Goal: Task Accomplishment & Management: Manage account settings

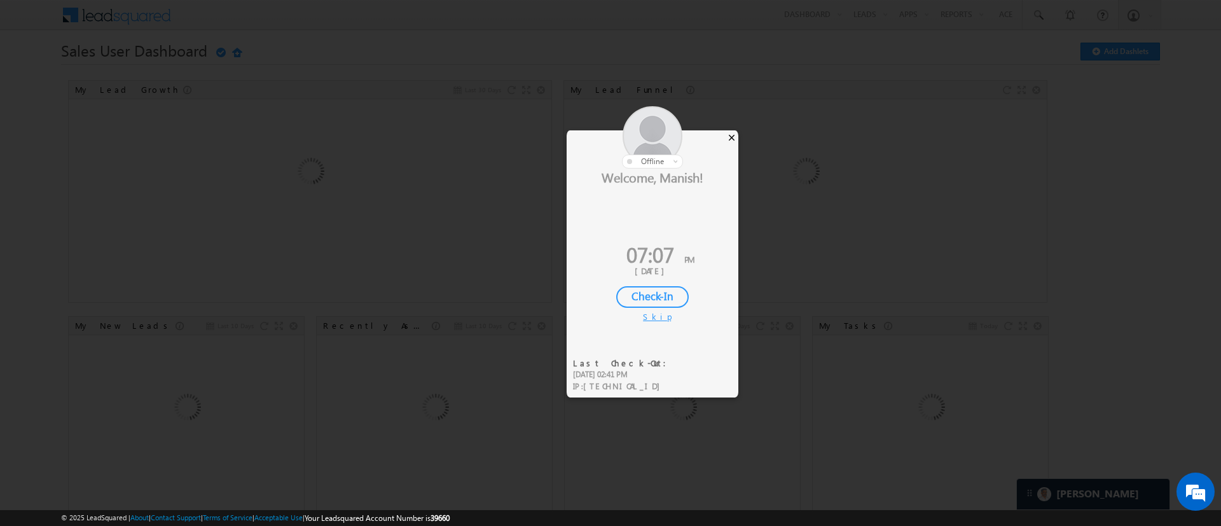
click at [730, 137] on div "×" at bounding box center [731, 137] width 13 height 14
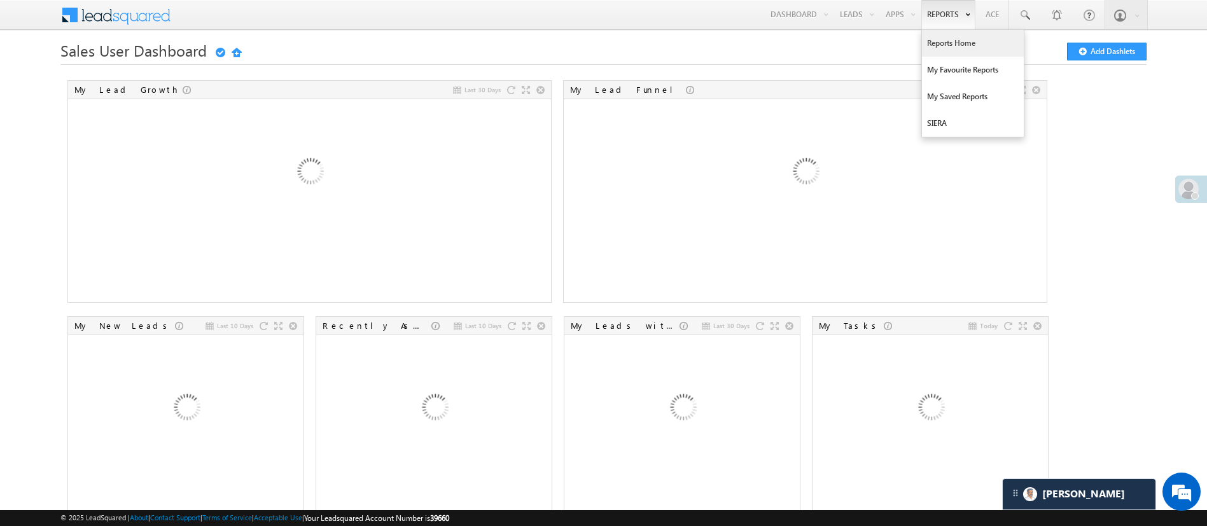
click at [813, 40] on link "Reports Home" at bounding box center [973, 43] width 102 height 27
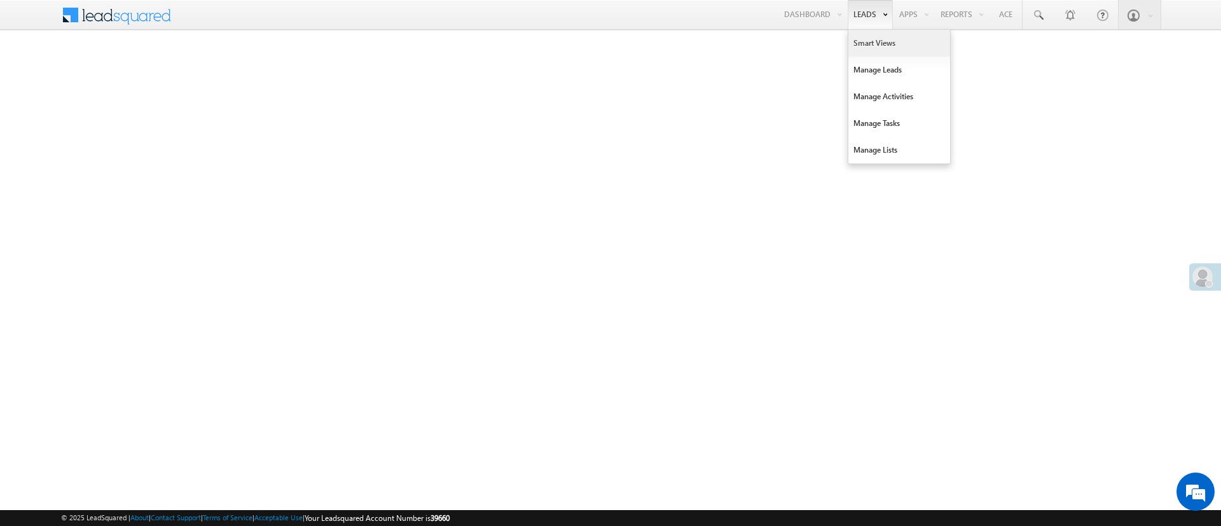
click at [878, 50] on link "Smart Views" at bounding box center [899, 43] width 102 height 27
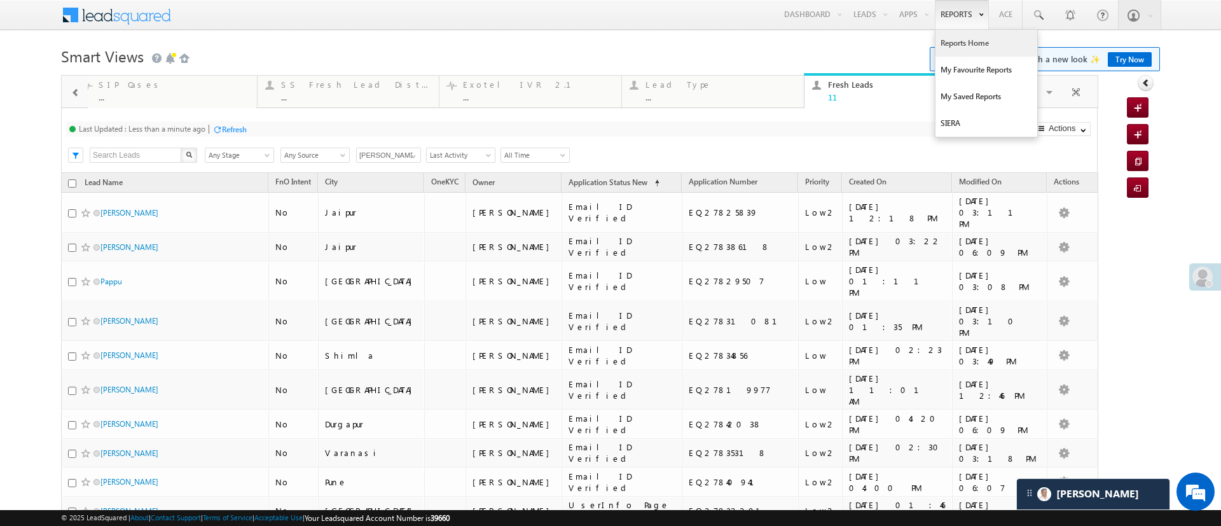
click at [949, 49] on link "Reports Home" at bounding box center [987, 43] width 102 height 27
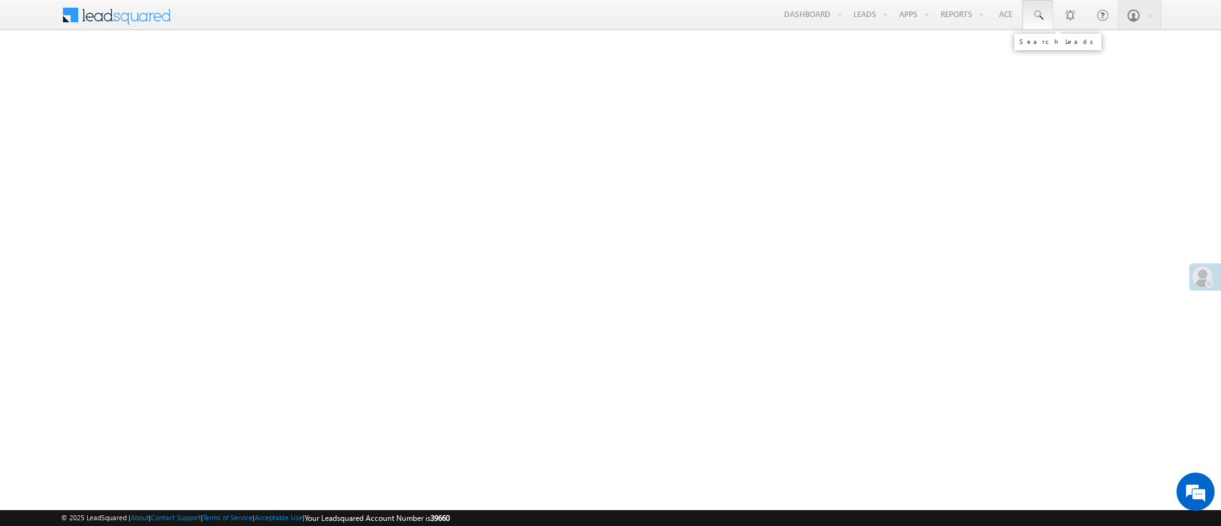
click at [1037, 20] on span at bounding box center [1038, 15] width 13 height 13
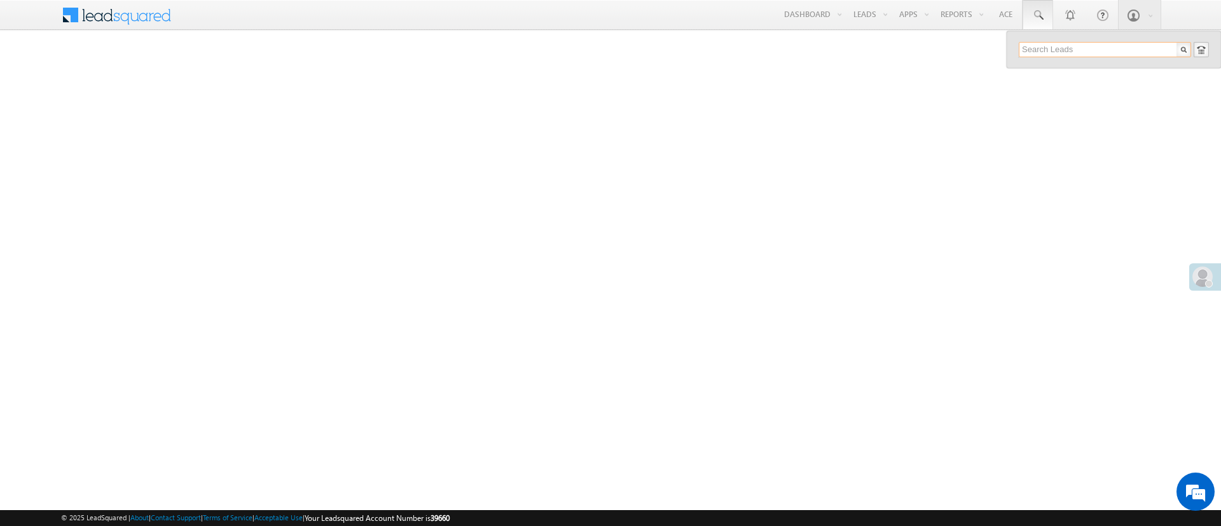
paste input "EQ15694754"
type input "EQ15694754"
click at [1060, 81] on div "[PHONE_NUMBER]" at bounding box center [1110, 82] width 170 height 15
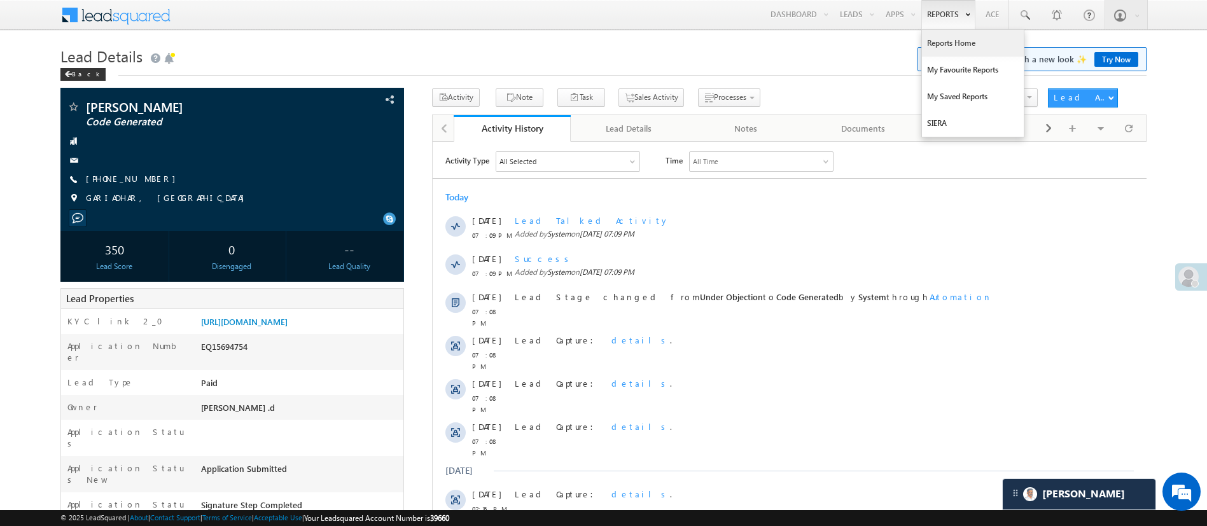
click at [953, 41] on link "Reports Home" at bounding box center [973, 43] width 102 height 27
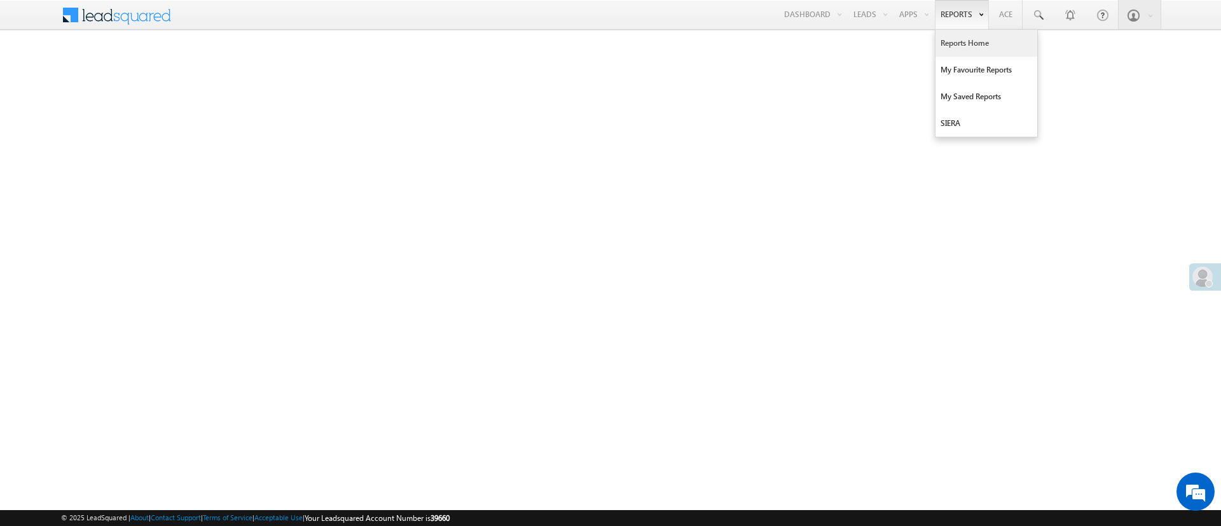
click at [946, 42] on link "Reports Home" at bounding box center [987, 43] width 102 height 27
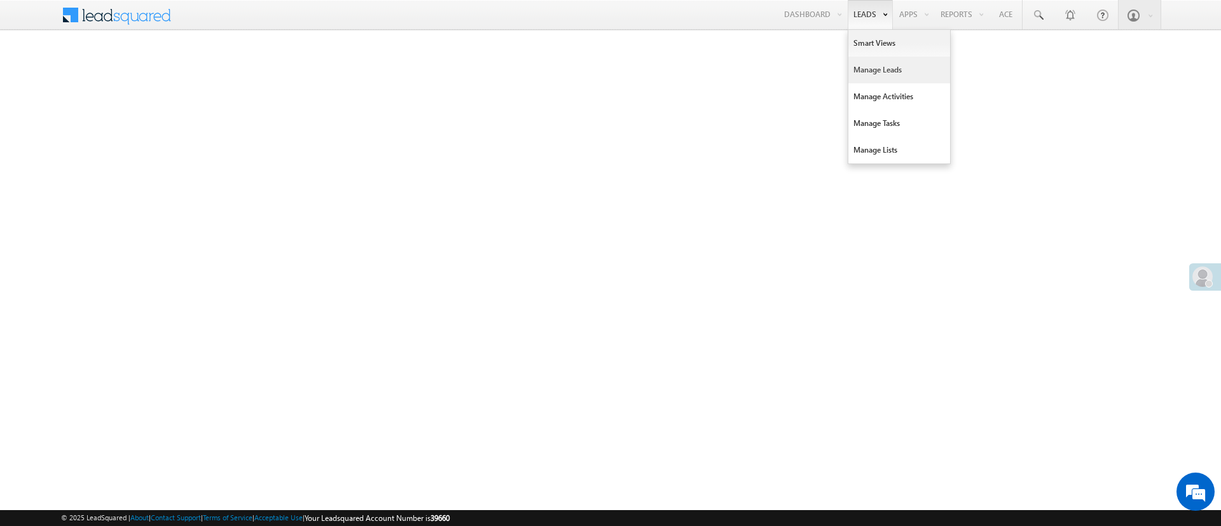
click at [876, 70] on link "Manage Leads" at bounding box center [899, 70] width 102 height 27
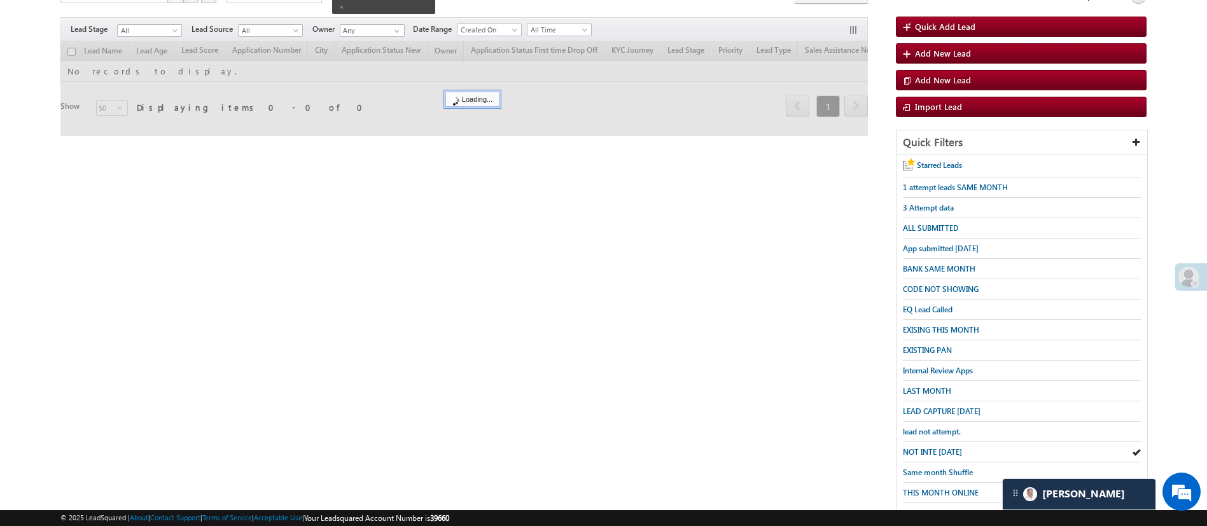
scroll to position [132, 0]
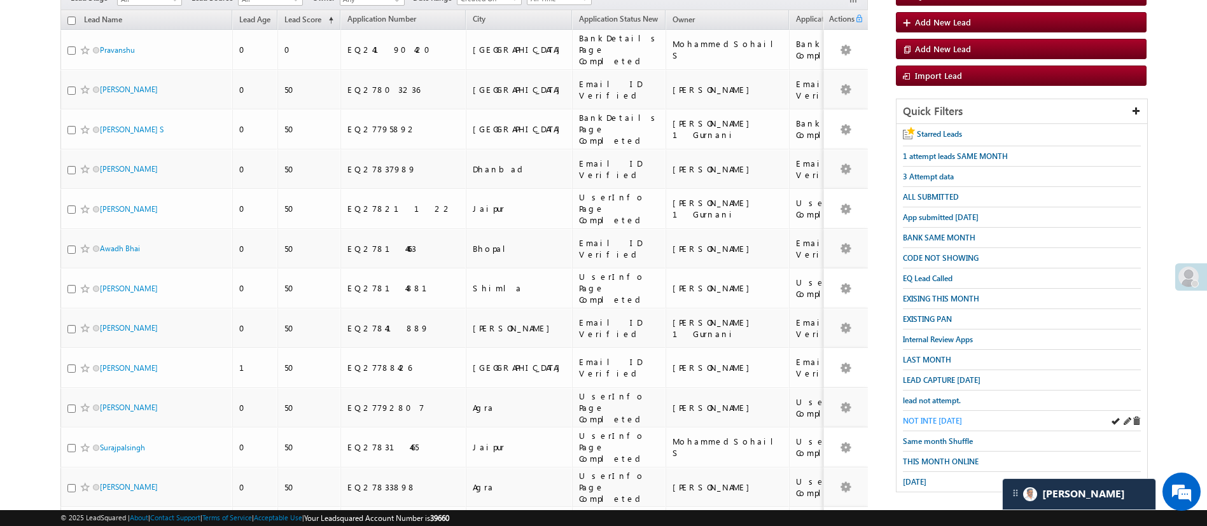
click at [934, 416] on span "NOT INTE TODAY" at bounding box center [932, 421] width 59 height 10
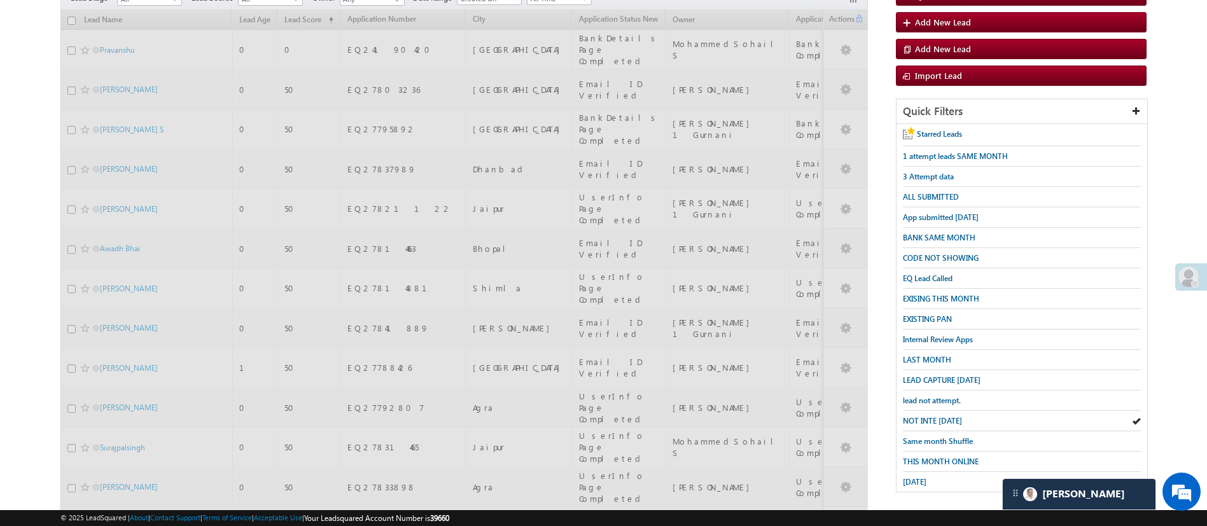
scroll to position [0, 0]
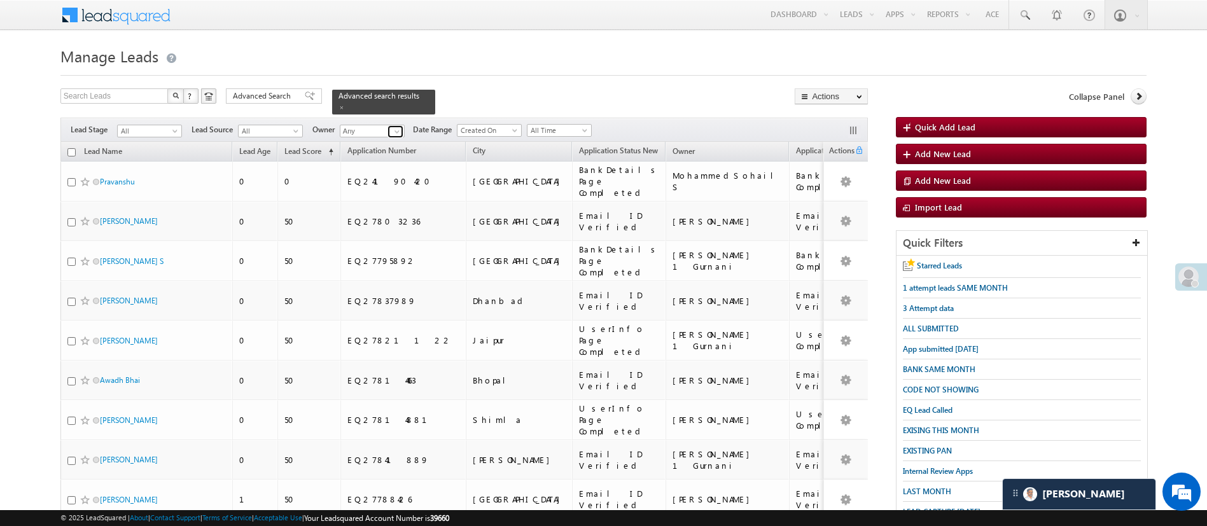
click at [391, 125] on link at bounding box center [395, 131] width 16 height 13
click at [389, 137] on link "MohammedSohail S MohammedSohail.S@angelbroking.com" at bounding box center [403, 149] width 127 height 24
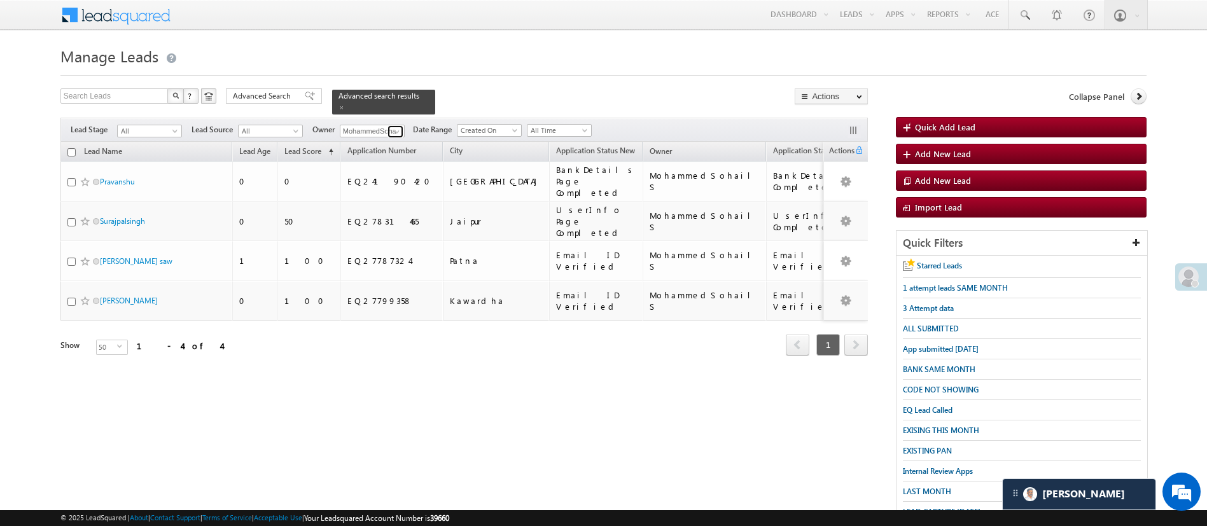
click at [397, 127] on span at bounding box center [397, 132] width 10 height 10
click at [399, 160] on link "Ujjwal 1Gurnani Ujjwal.1Gurnani@angelbroking.com" at bounding box center [403, 172] width 127 height 24
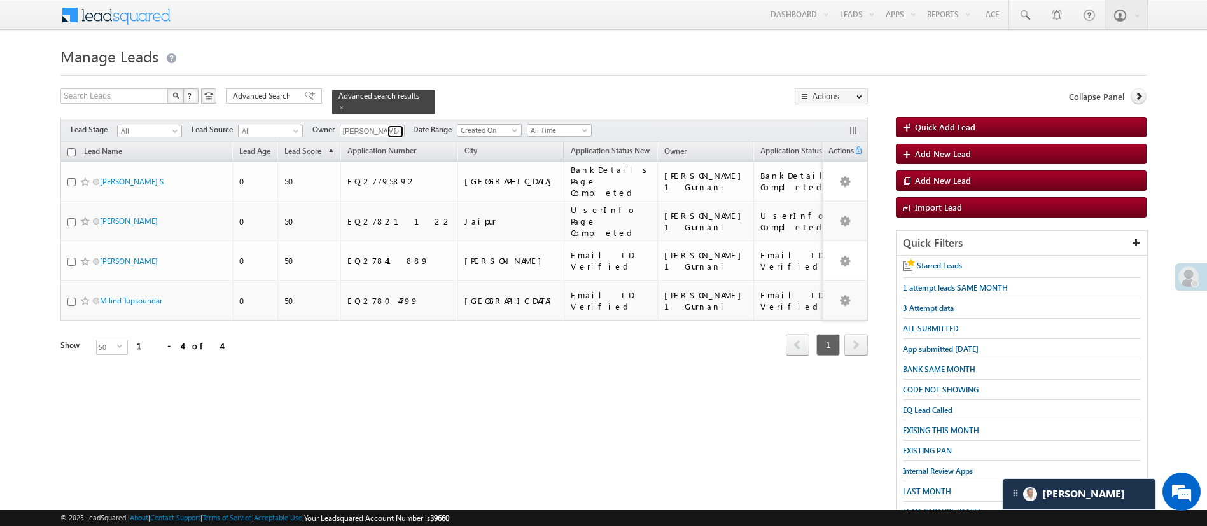
click at [401, 127] on span at bounding box center [397, 132] width 10 height 10
type input "nas"
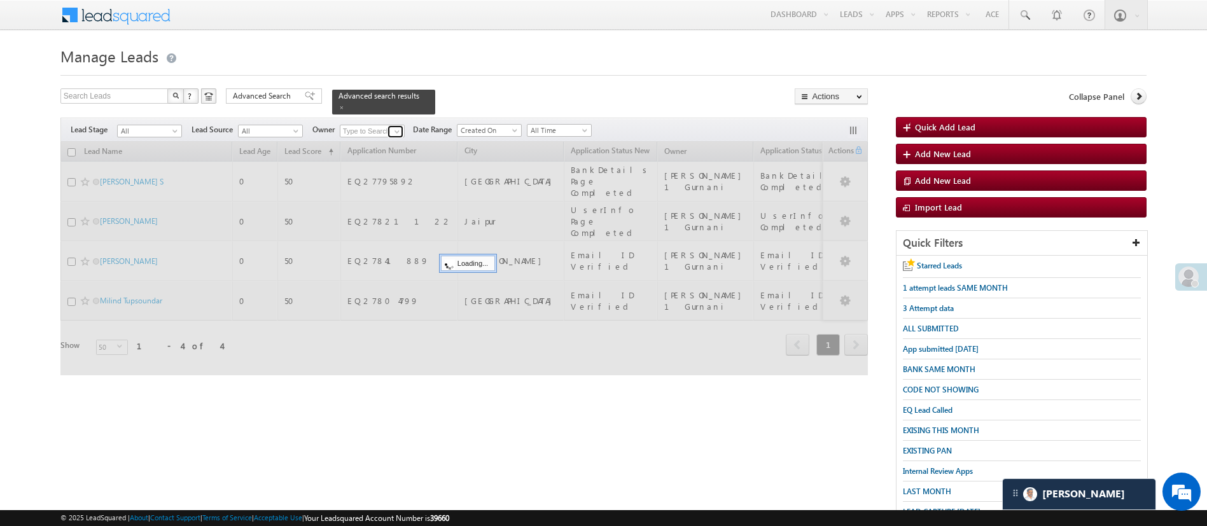
click at [398, 127] on span at bounding box center [397, 132] width 10 height 10
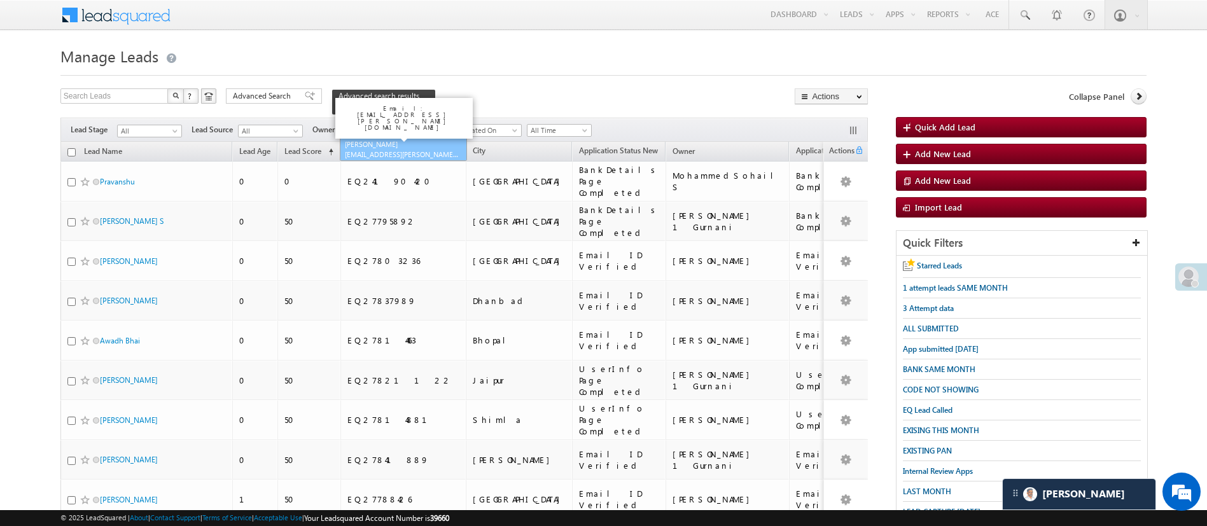
click at [391, 149] on span "[EMAIL_ADDRESS][PERSON_NAME][DOMAIN_NAME]" at bounding box center [402, 154] width 114 height 10
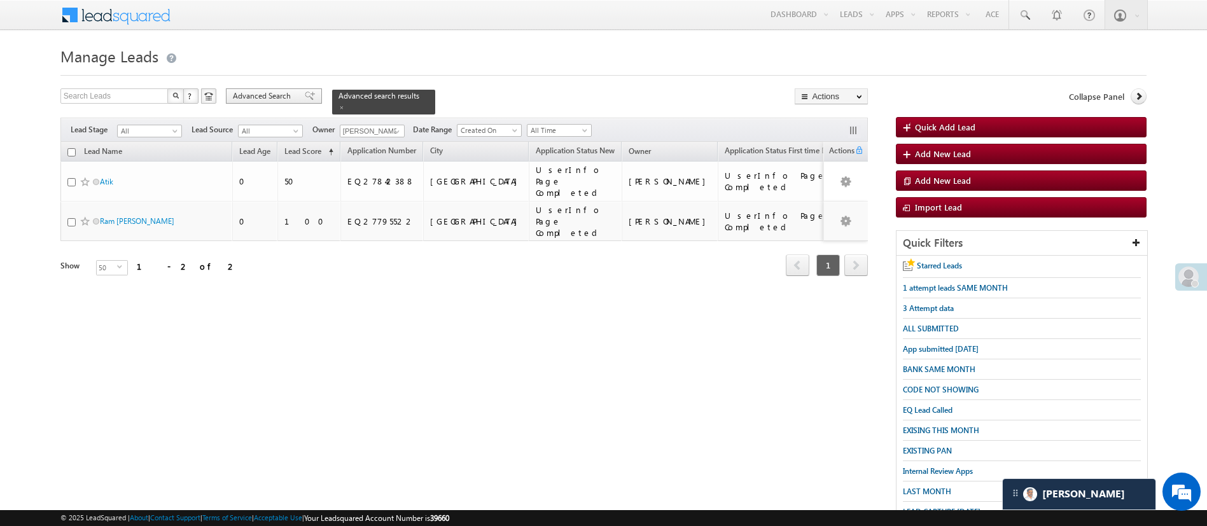
click at [275, 92] on span "Advanced Search" at bounding box center [264, 95] width 62 height 11
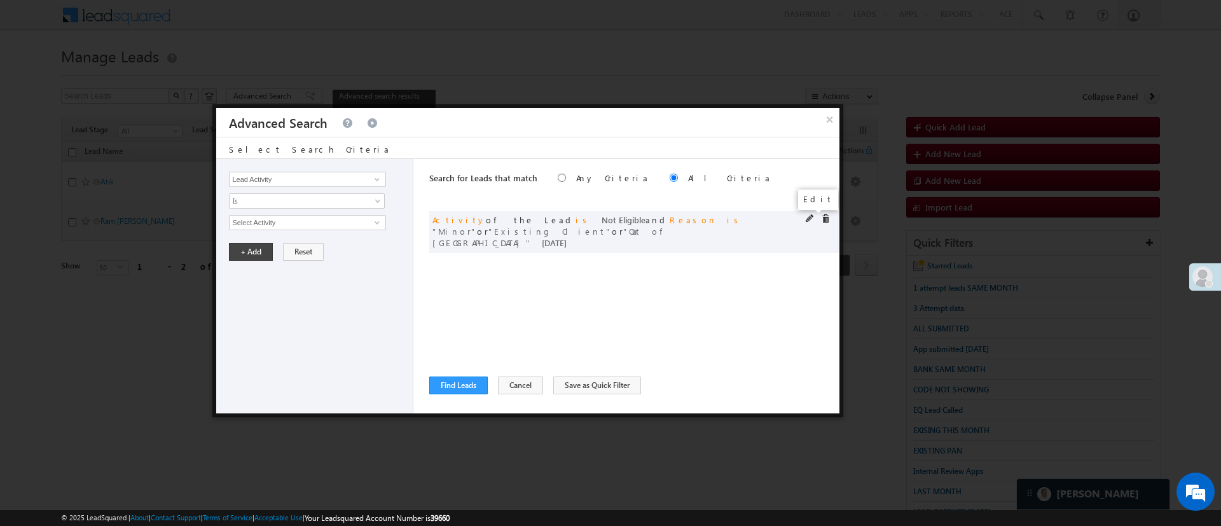
click at [808, 216] on span at bounding box center [810, 218] width 9 height 9
click at [272, 310] on span "Today" at bounding box center [299, 309] width 138 height 11
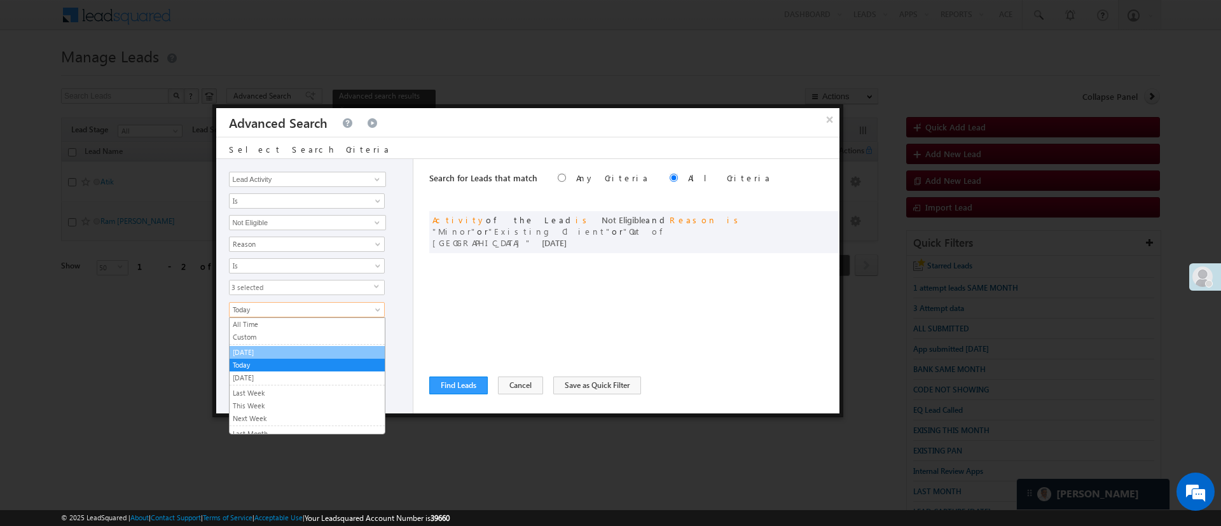
click at [259, 351] on link "[DATE]" at bounding box center [307, 352] width 155 height 11
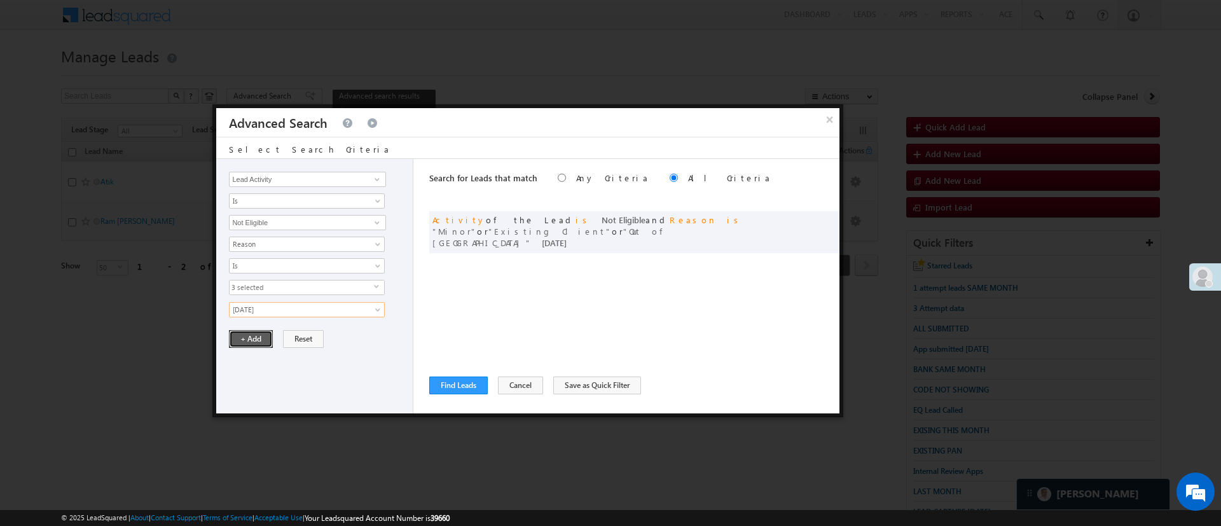
click at [255, 338] on button "+ Add" at bounding box center [251, 339] width 44 height 18
click at [476, 389] on button "Find Leads" at bounding box center [458, 386] width 59 height 18
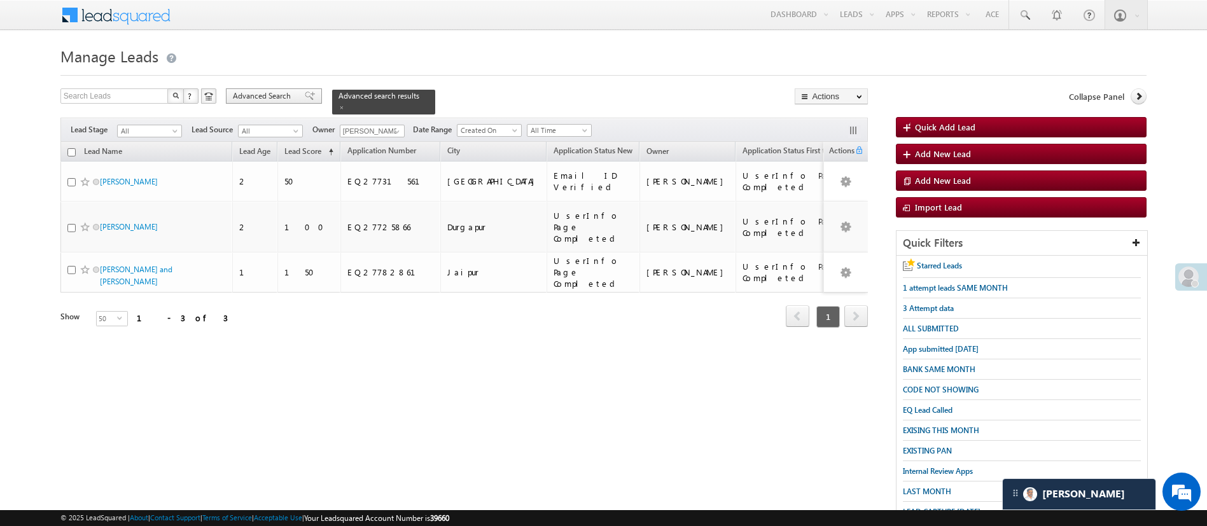
click at [271, 90] on span "Advanced Search" at bounding box center [264, 95] width 62 height 11
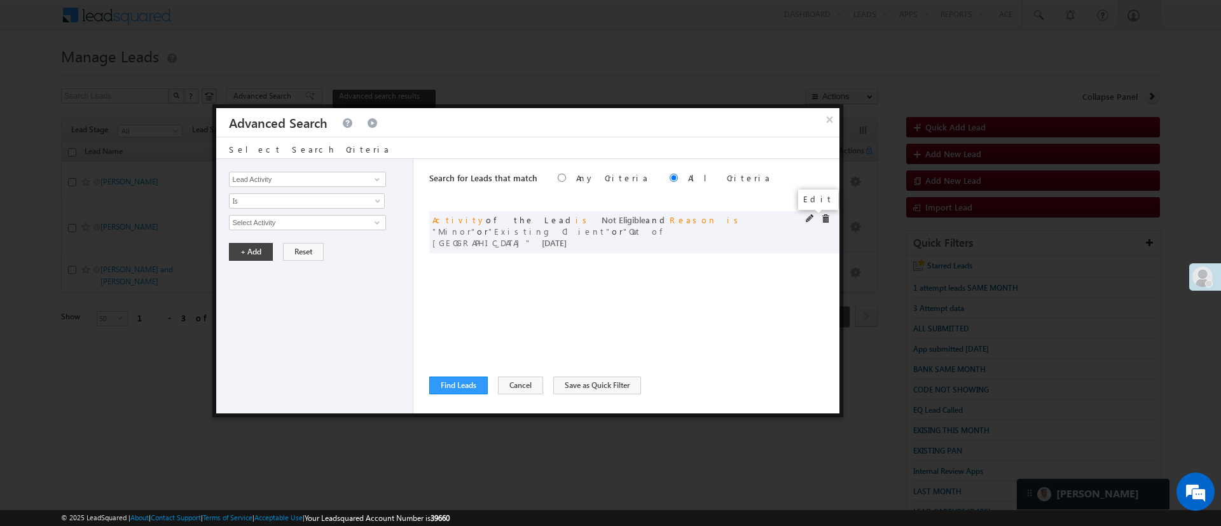
click at [808, 217] on span at bounding box center [810, 218] width 9 height 9
click at [298, 315] on link "[DATE]" at bounding box center [307, 309] width 156 height 15
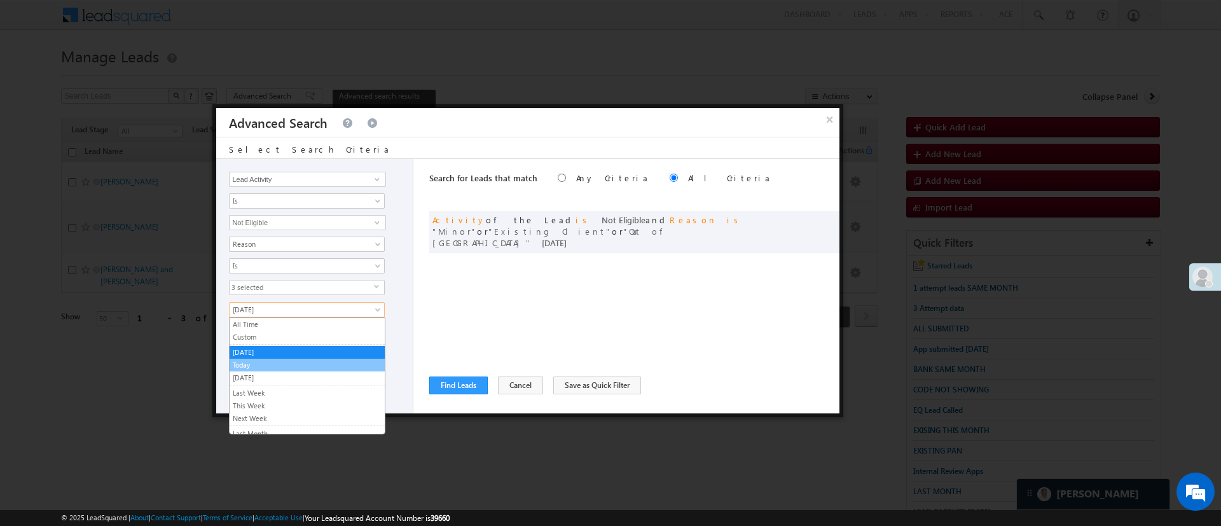
click at [273, 362] on link "Today" at bounding box center [307, 364] width 155 height 11
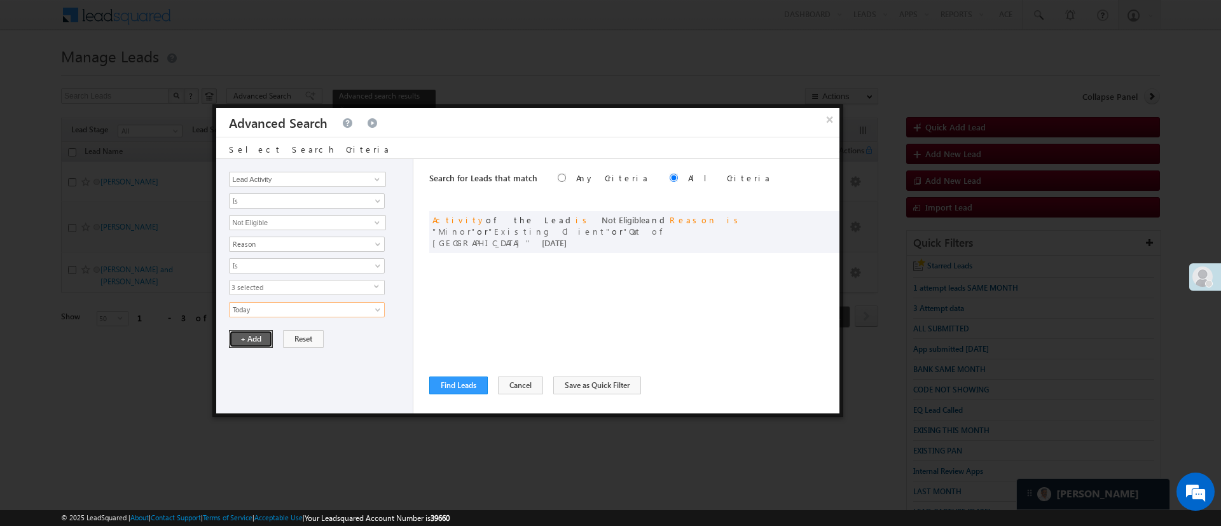
click at [259, 340] on button "+ Add" at bounding box center [251, 339] width 44 height 18
click at [435, 383] on button "Find Leads" at bounding box center [458, 386] width 59 height 18
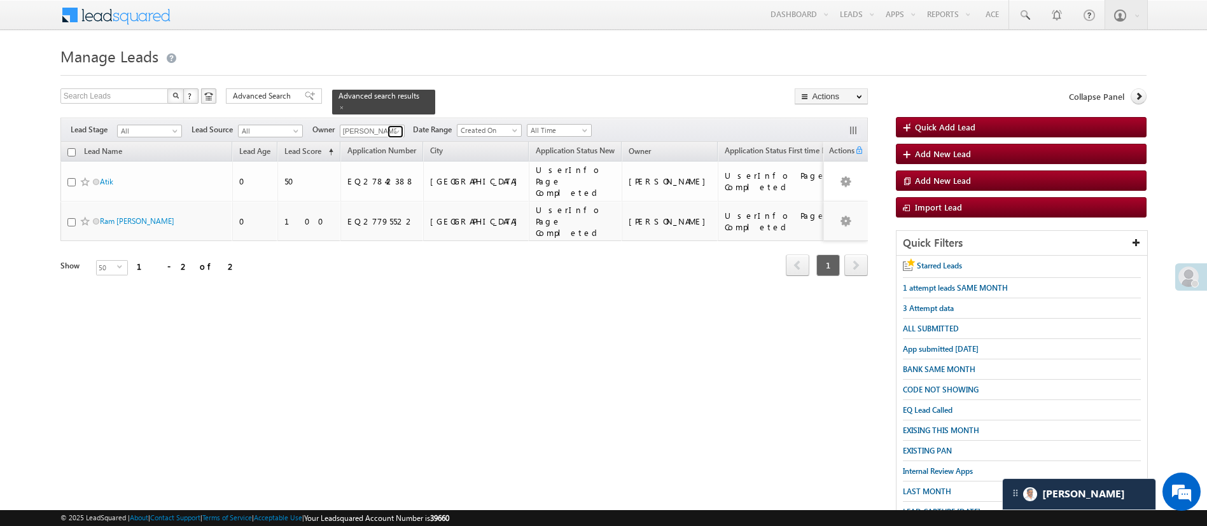
click at [399, 127] on span at bounding box center [397, 132] width 10 height 10
click at [398, 149] on span "[PERSON_NAME][EMAIL_ADDRESS][DOMAIN_NAME]" at bounding box center [402, 154] width 114 height 10
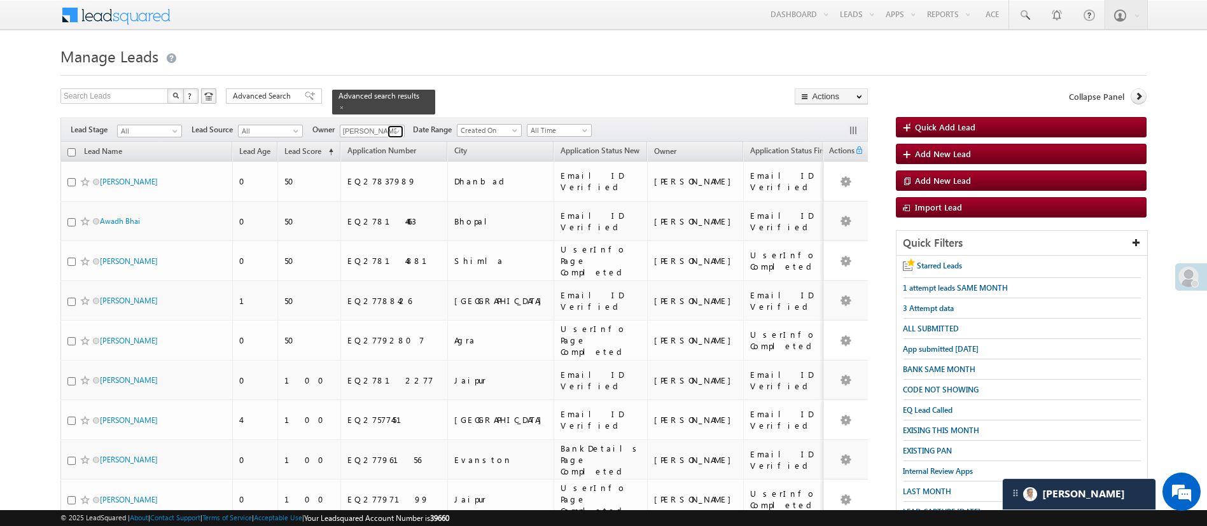
click at [399, 127] on span at bounding box center [397, 132] width 10 height 10
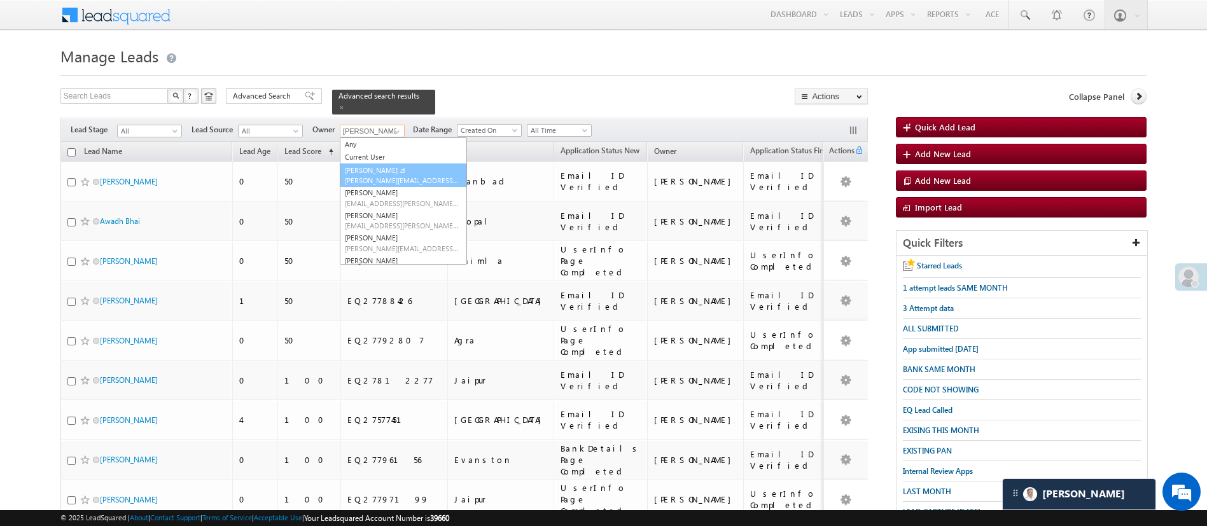
click at [392, 176] on span "[PERSON_NAME][EMAIL_ADDRESS][DOMAIN_NAME]" at bounding box center [402, 181] width 114 height 10
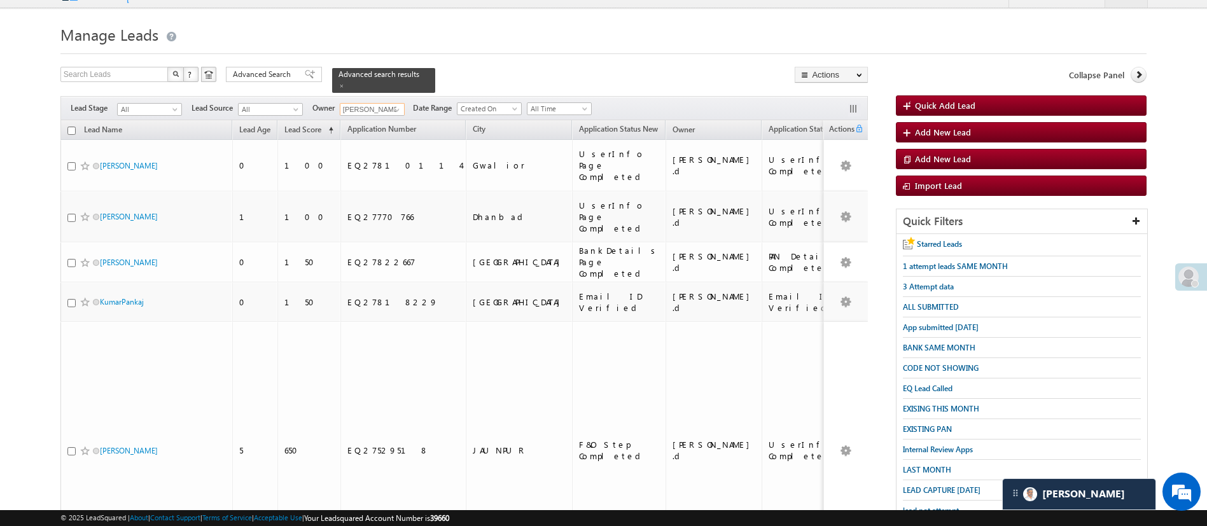
scroll to position [19, 0]
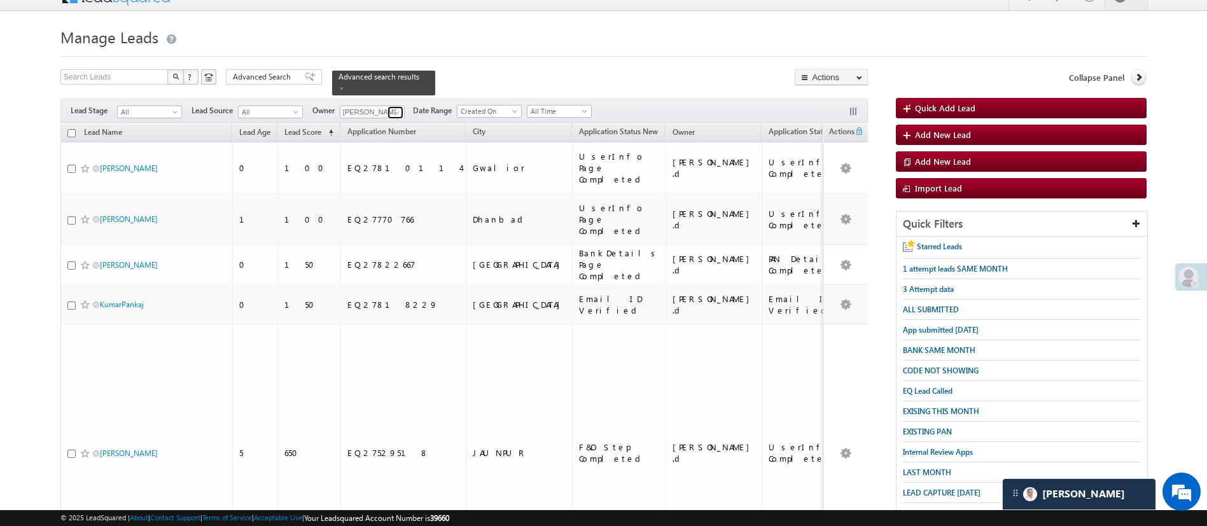
click at [398, 107] on span at bounding box center [397, 112] width 10 height 10
click at [394, 120] on link "NIRAj SURYAWANSHI NIRAJ.SURYAWANSHI@angelbroking.com" at bounding box center [403, 130] width 127 height 24
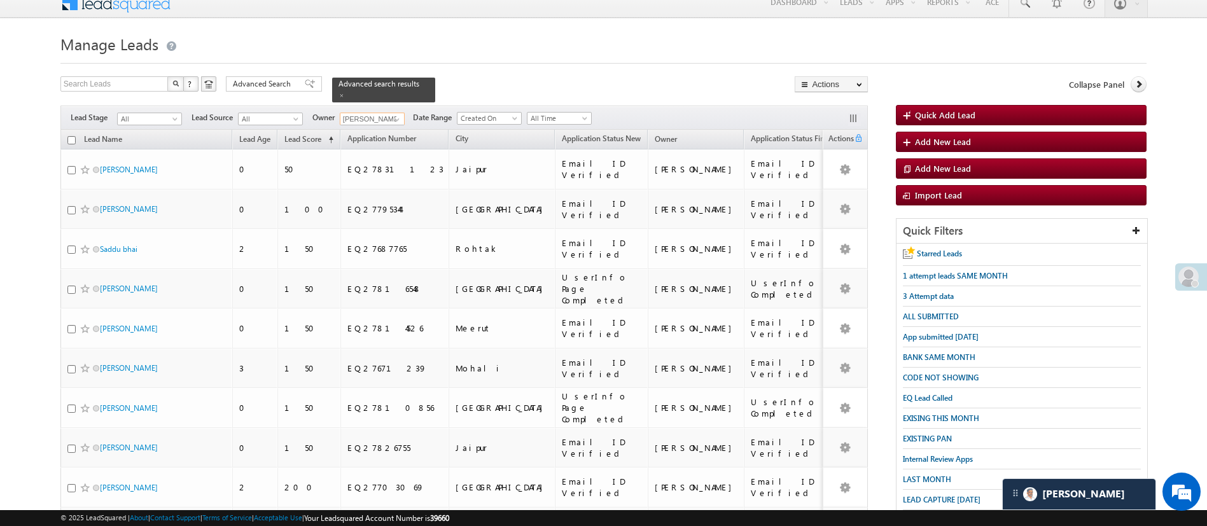
scroll to position [10, 0]
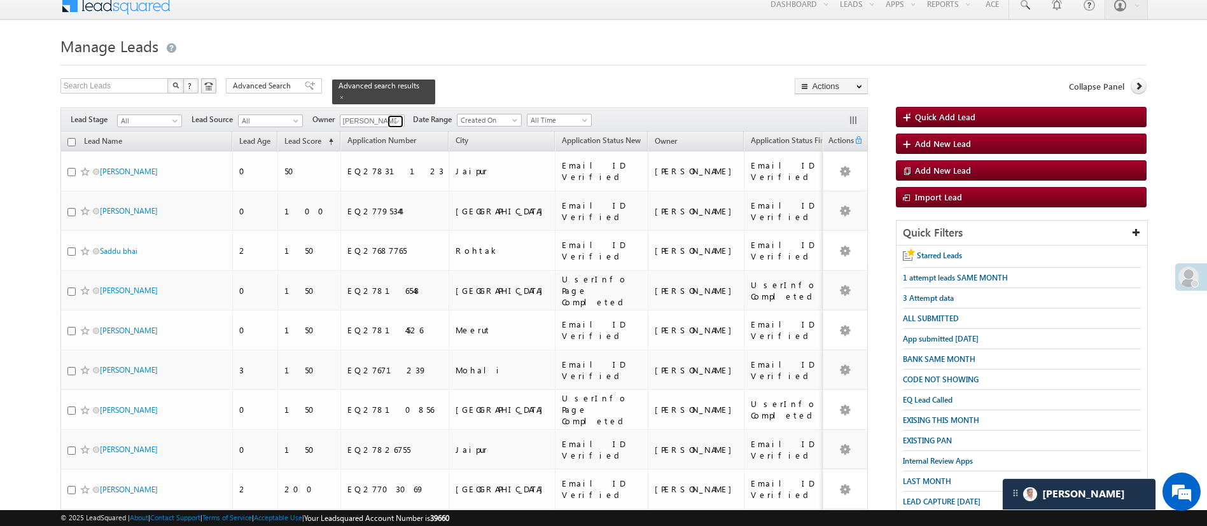
click at [393, 116] on span at bounding box center [397, 121] width 10 height 10
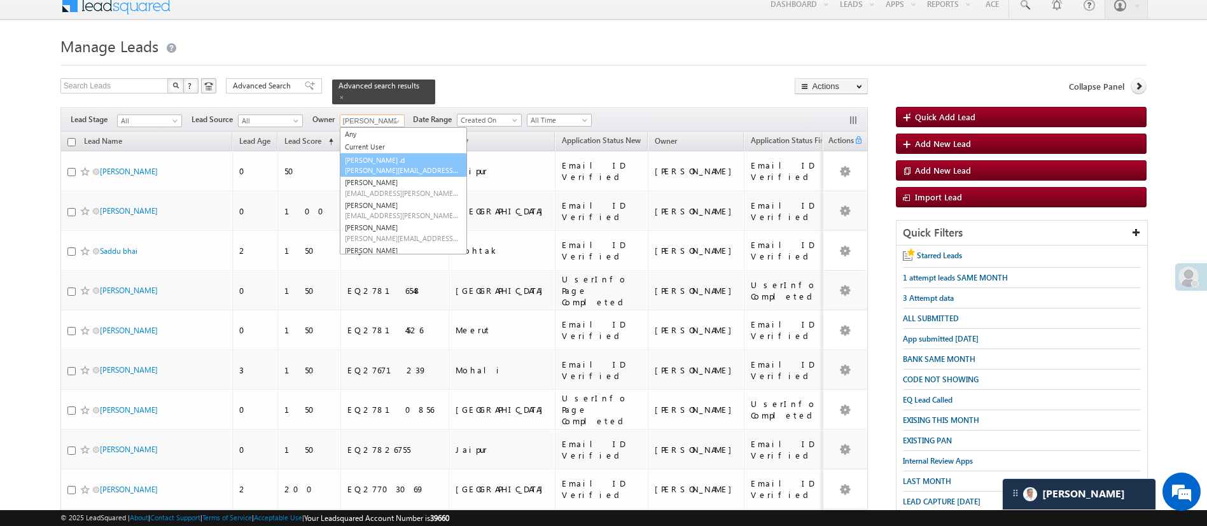
click at [395, 165] on span "[PERSON_NAME][EMAIL_ADDRESS][DOMAIN_NAME]" at bounding box center [402, 170] width 114 height 10
type input "[PERSON_NAME] .d"
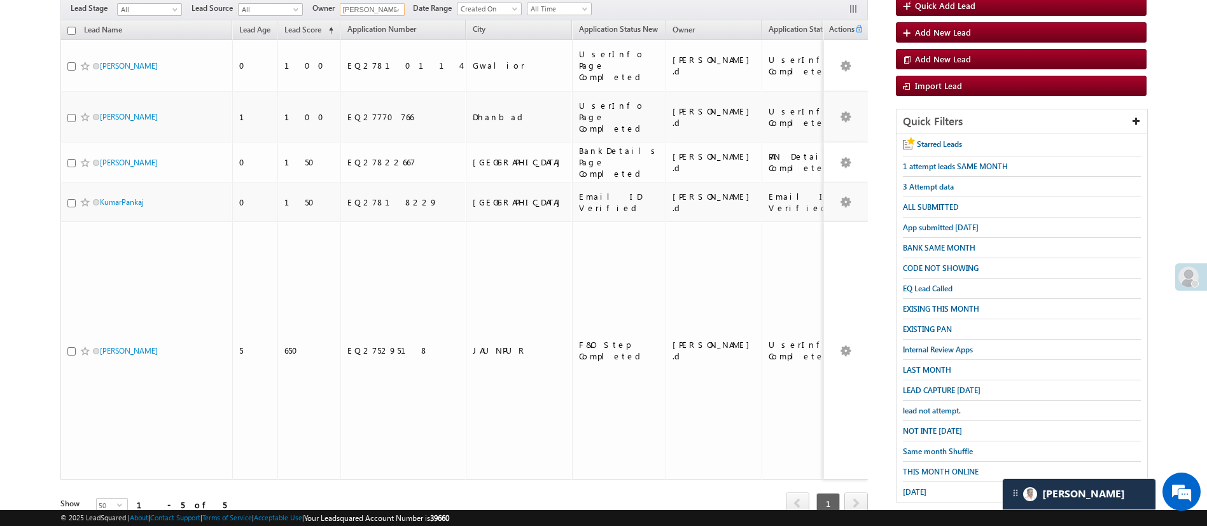
scroll to position [0, 0]
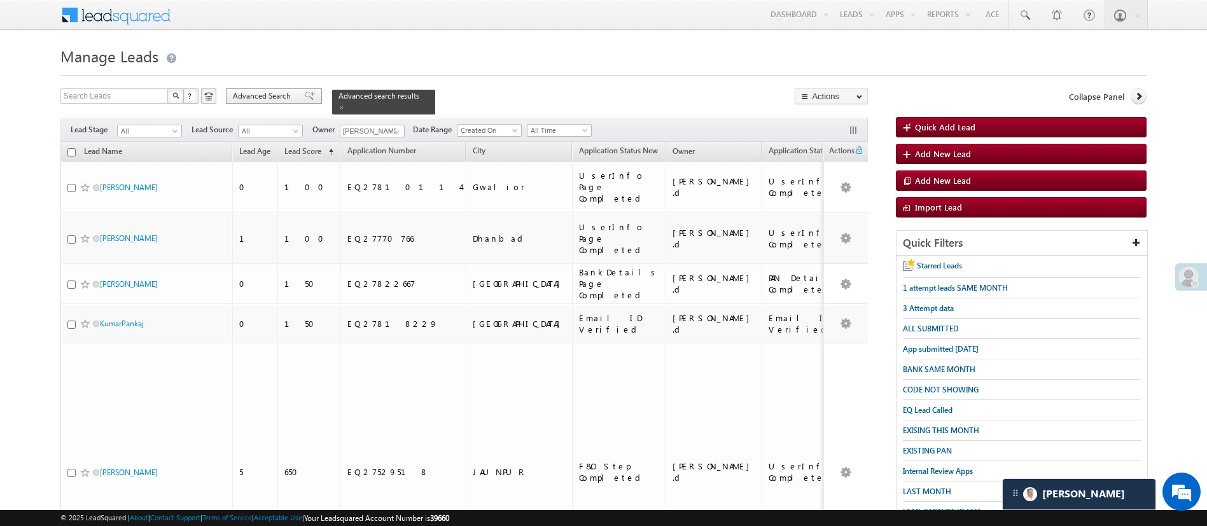
click at [258, 91] on span "Advanced Search" at bounding box center [264, 95] width 62 height 11
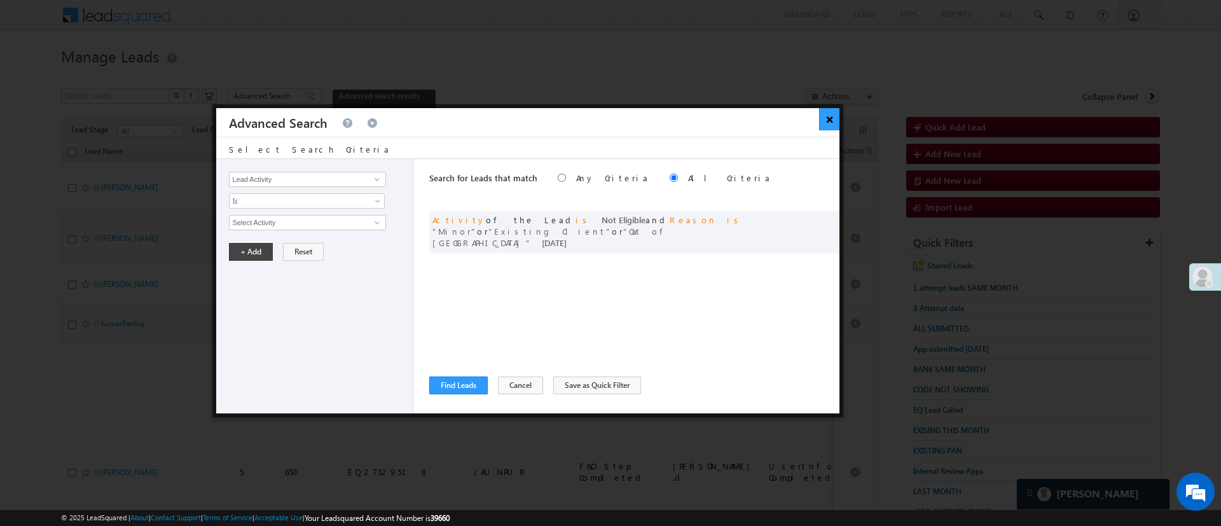
click at [830, 121] on button "×" at bounding box center [829, 119] width 21 height 22
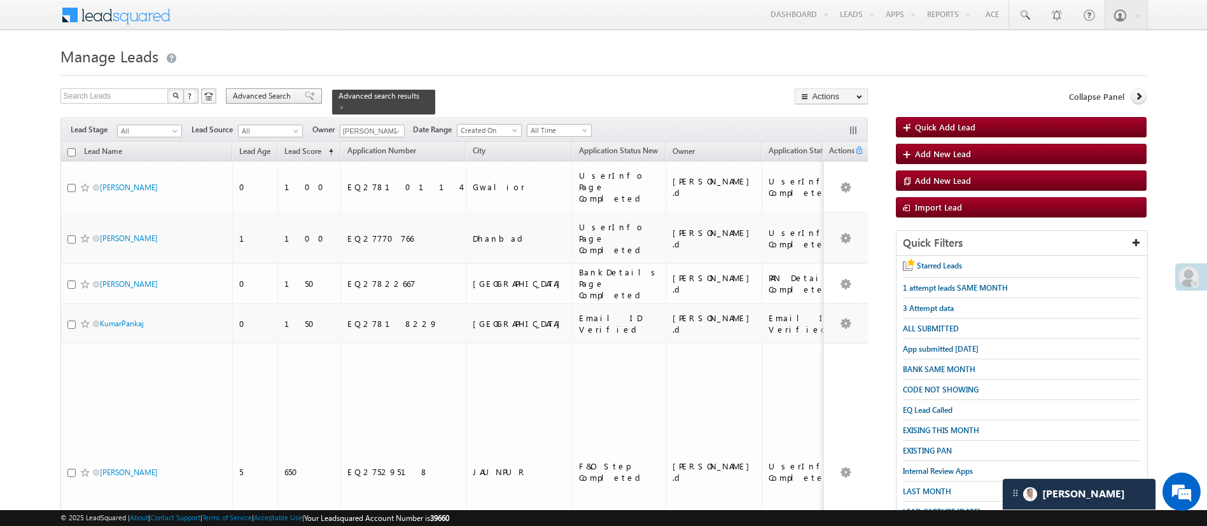
click at [260, 97] on span "Advanced Search" at bounding box center [264, 95] width 62 height 11
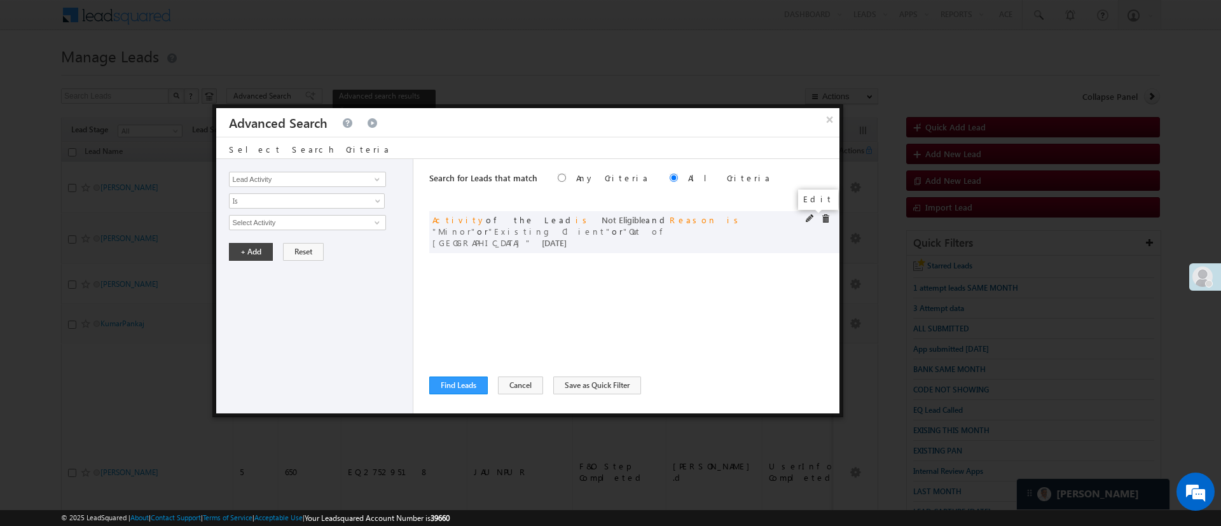
click at [812, 217] on span at bounding box center [810, 218] width 9 height 9
click at [281, 308] on span "Today" at bounding box center [299, 309] width 138 height 11
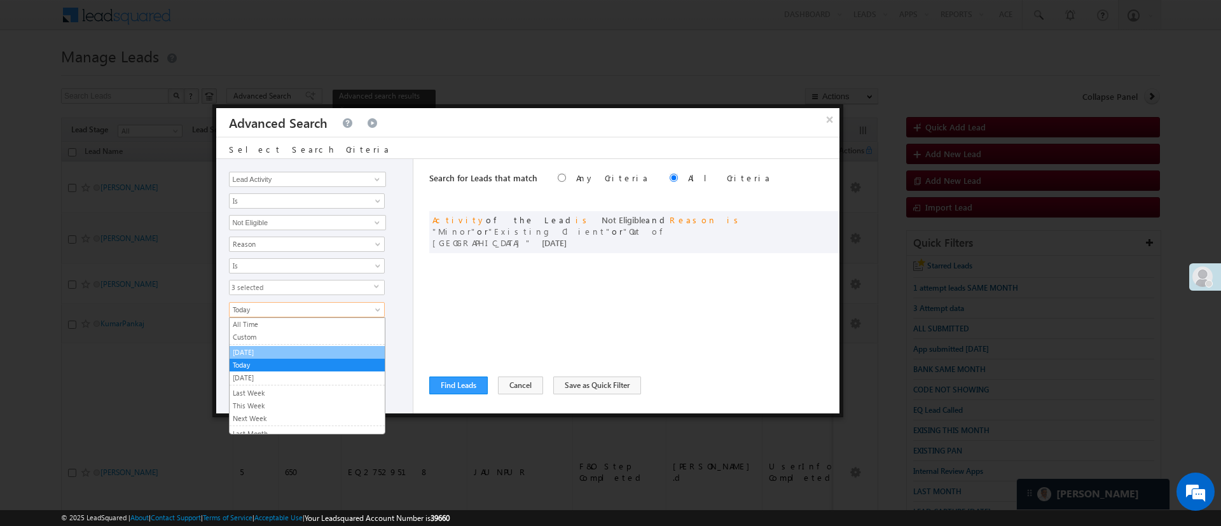
click at [265, 347] on link "[DATE]" at bounding box center [307, 352] width 155 height 11
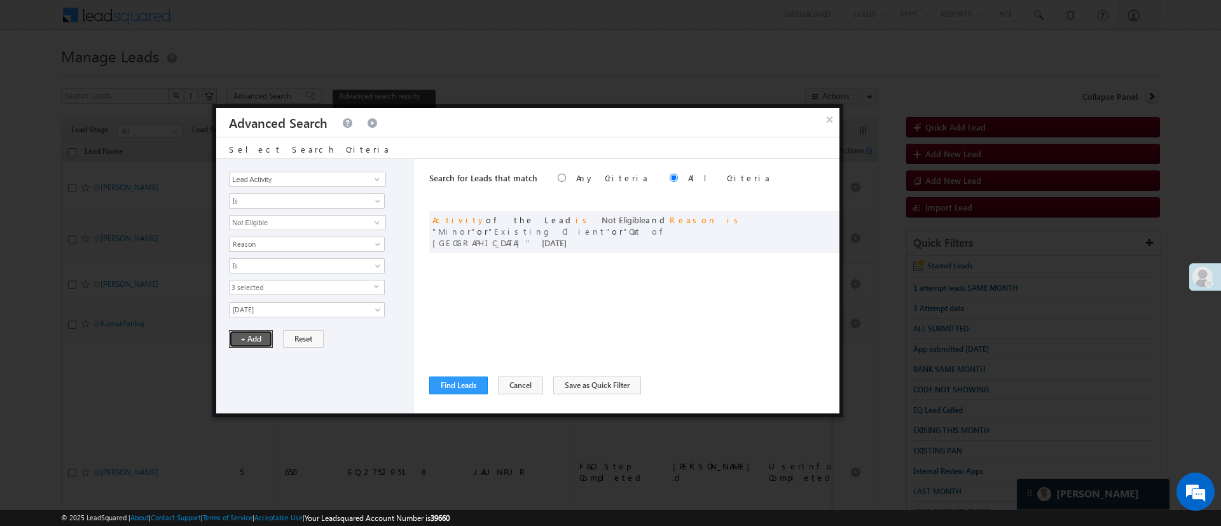
click at [260, 332] on button "+ Add" at bounding box center [251, 339] width 44 height 18
click at [498, 384] on button "Cancel" at bounding box center [520, 386] width 45 height 18
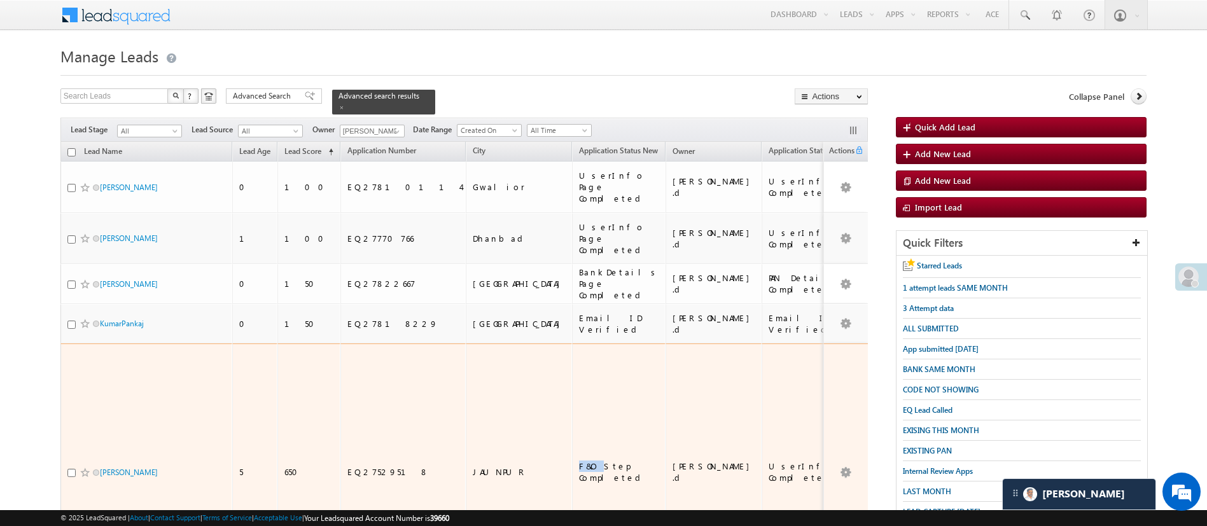
drag, startPoint x: 497, startPoint y: 384, endPoint x: 466, endPoint y: 391, distance: 32.1
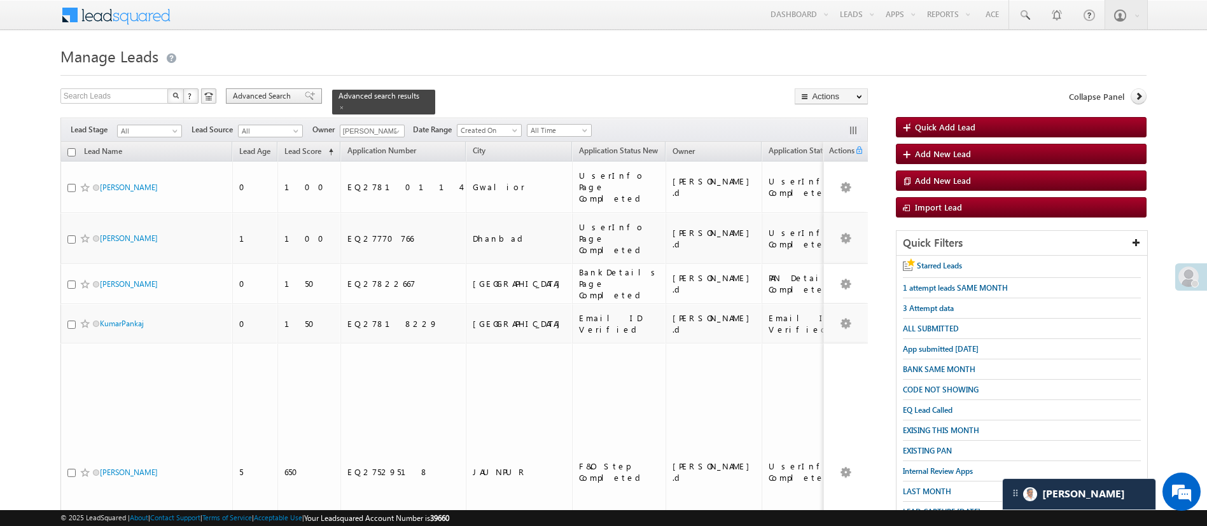
click at [272, 90] on span "Advanced Search" at bounding box center [264, 95] width 62 height 11
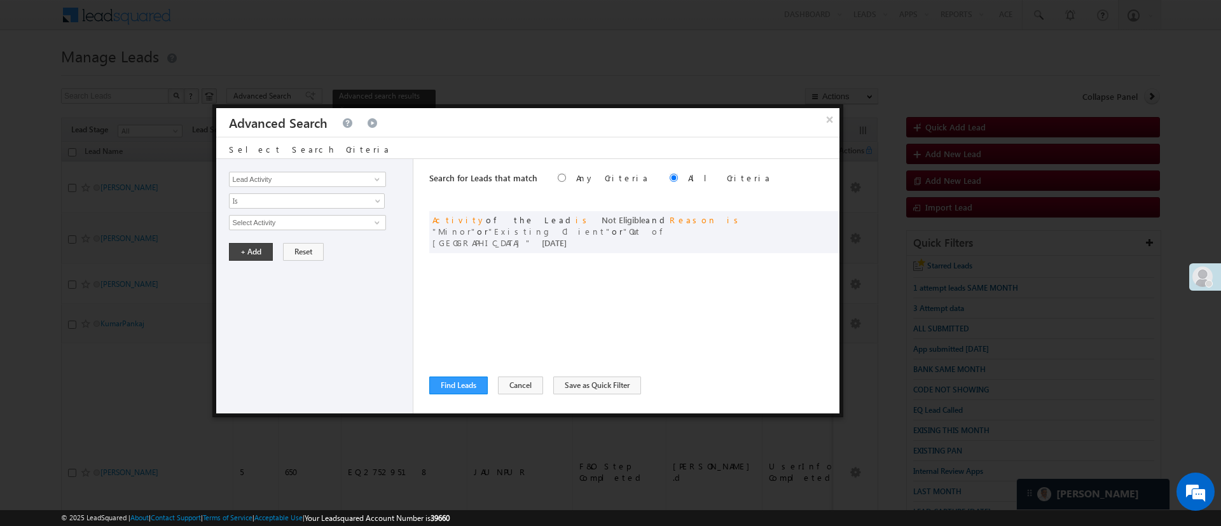
click at [815, 116] on div "× Advanced Search" at bounding box center [527, 122] width 623 height 29
click at [820, 118] on button "×" at bounding box center [829, 119] width 21 height 22
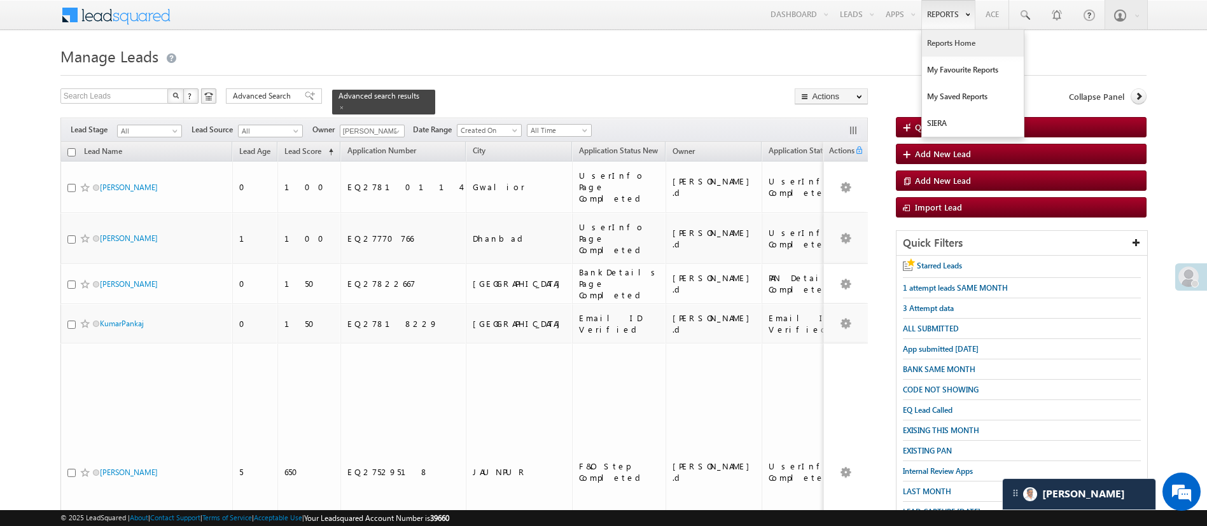
click at [925, 47] on link "Reports Home" at bounding box center [973, 43] width 102 height 27
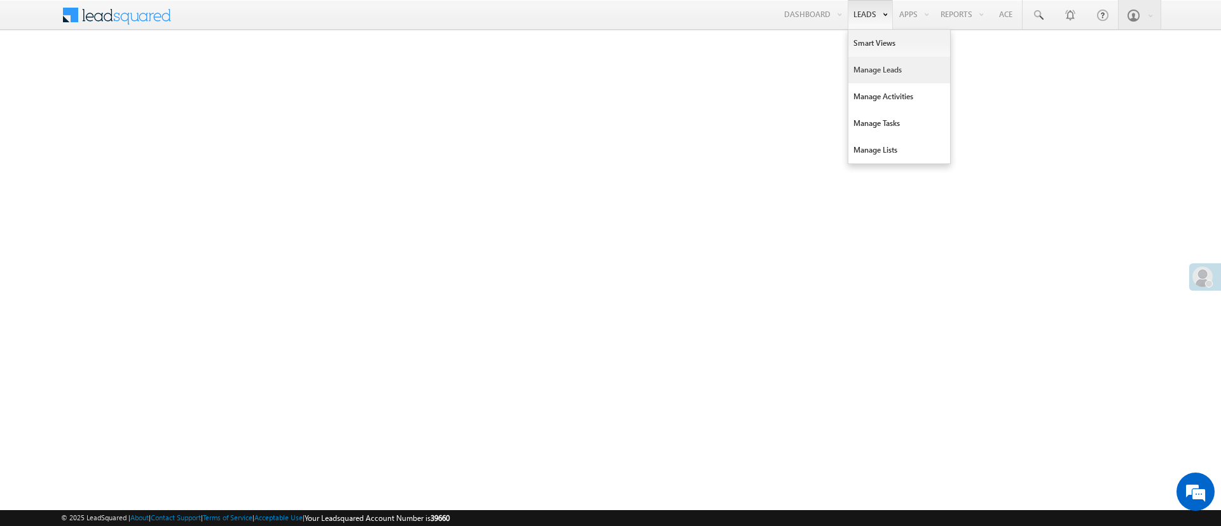
click at [878, 62] on link "Manage Leads" at bounding box center [899, 70] width 102 height 27
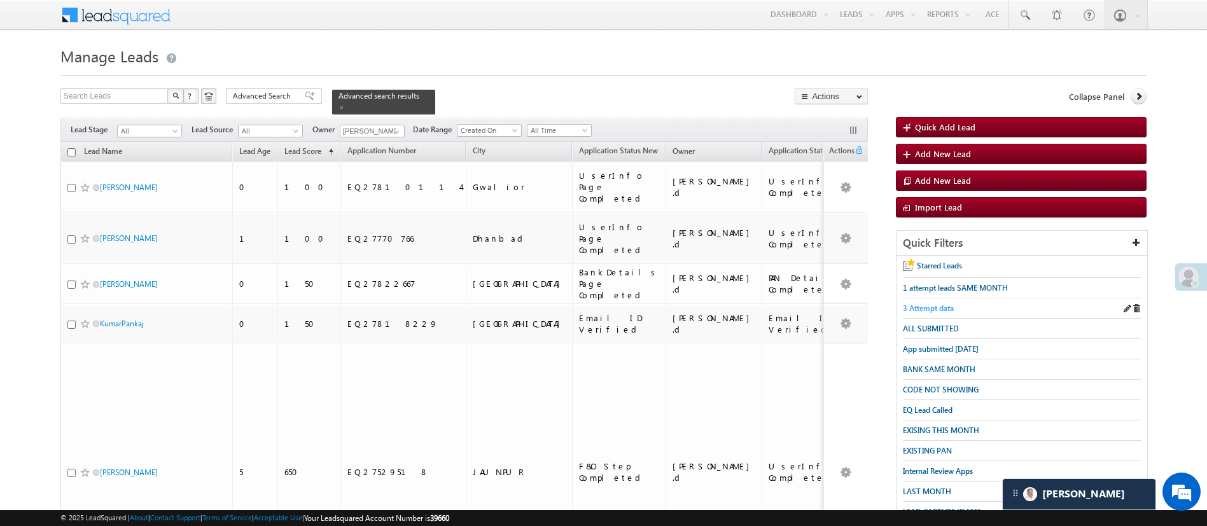
click at [950, 310] on span "3 Attempt data" at bounding box center [928, 308] width 51 height 10
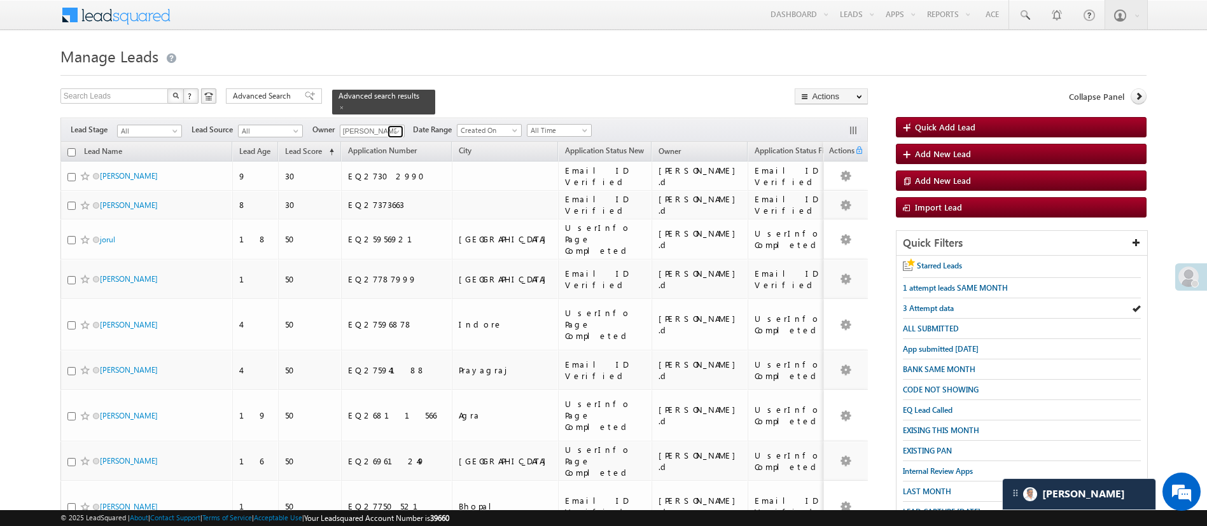
click at [394, 127] on span at bounding box center [397, 132] width 10 height 10
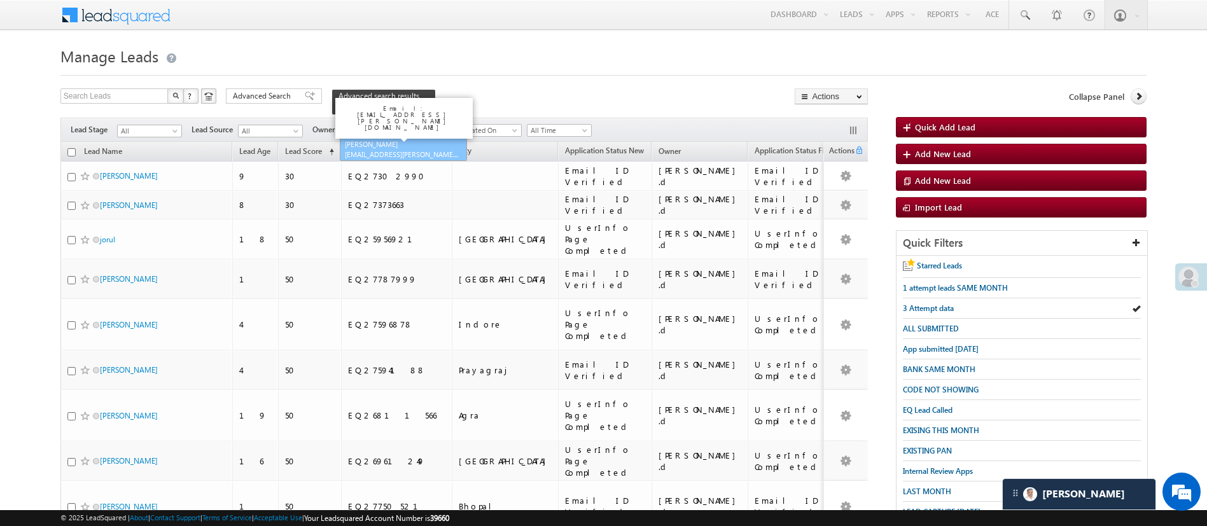
click at [393, 137] on link "Naseeba Khatoon Naseeba.Khatoon@angelbroking.com" at bounding box center [403, 149] width 127 height 24
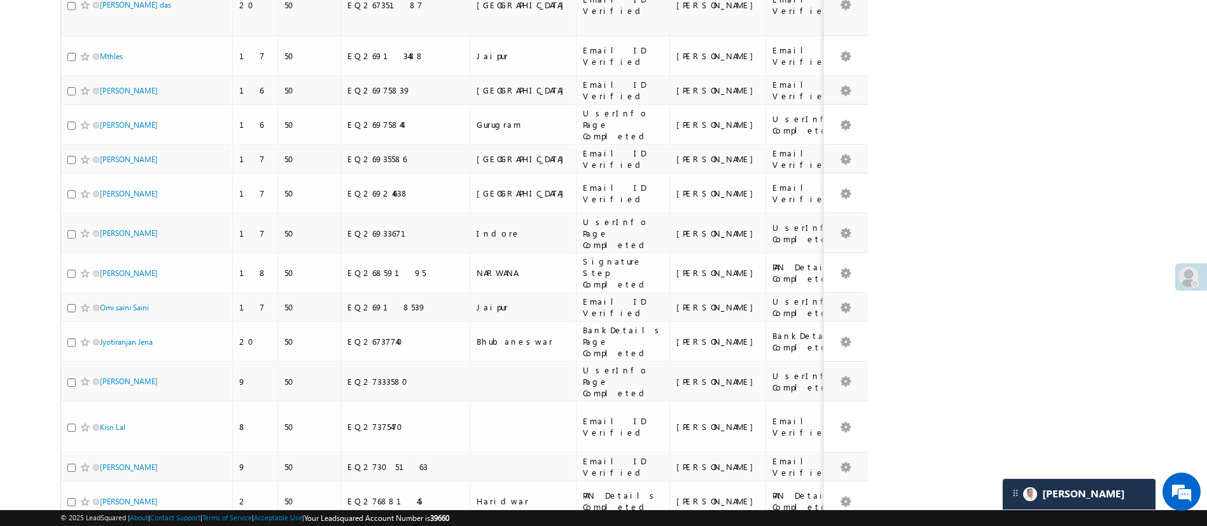
scroll to position [1247, 0]
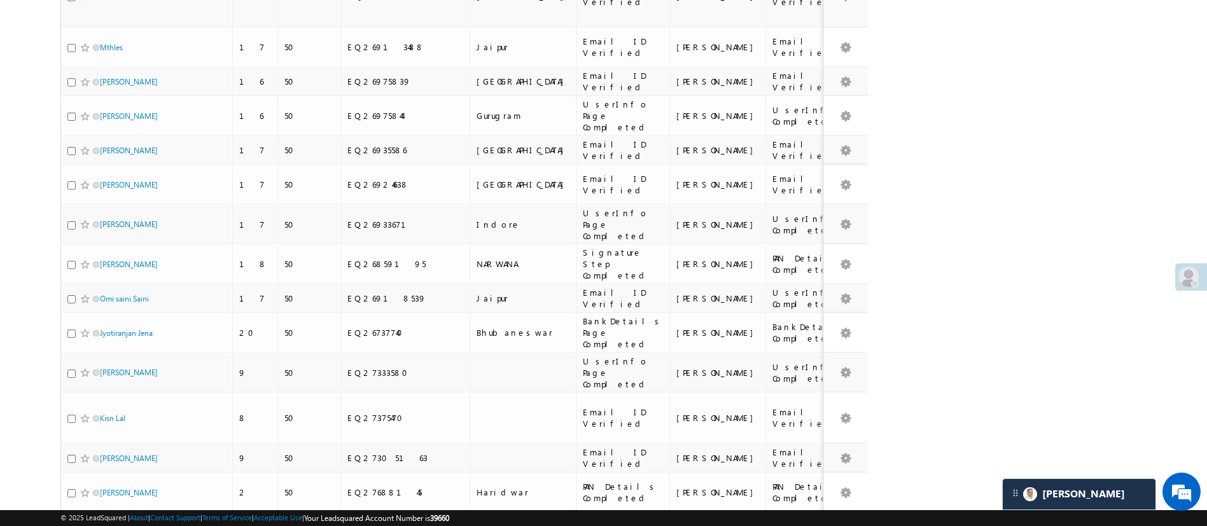
type input "[PERSON_NAME]"
click at [114, 506] on li "100" at bounding box center [103, 510] width 31 height 13
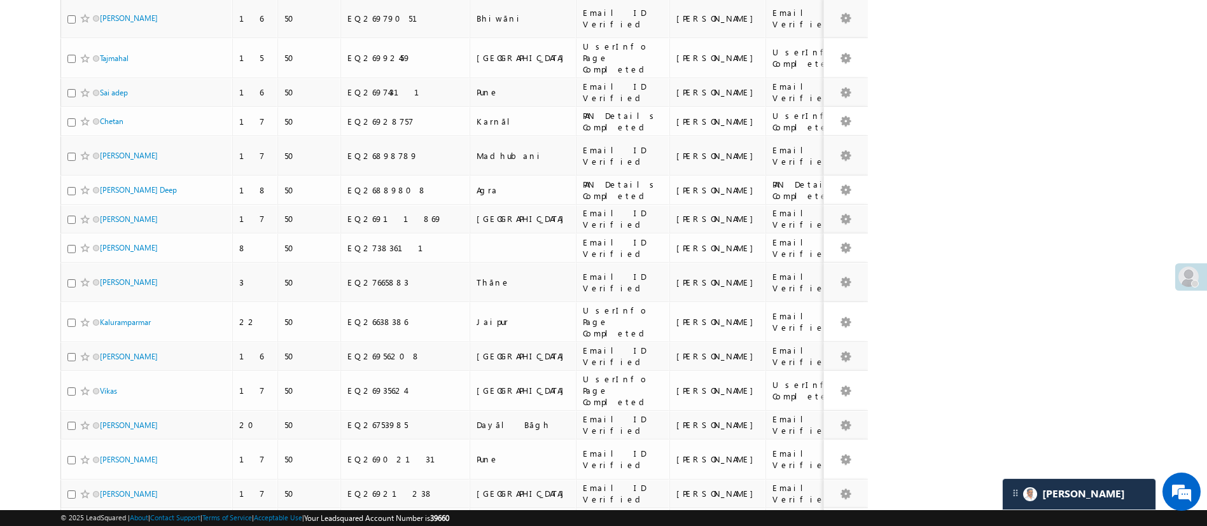
scroll to position [2750, 0]
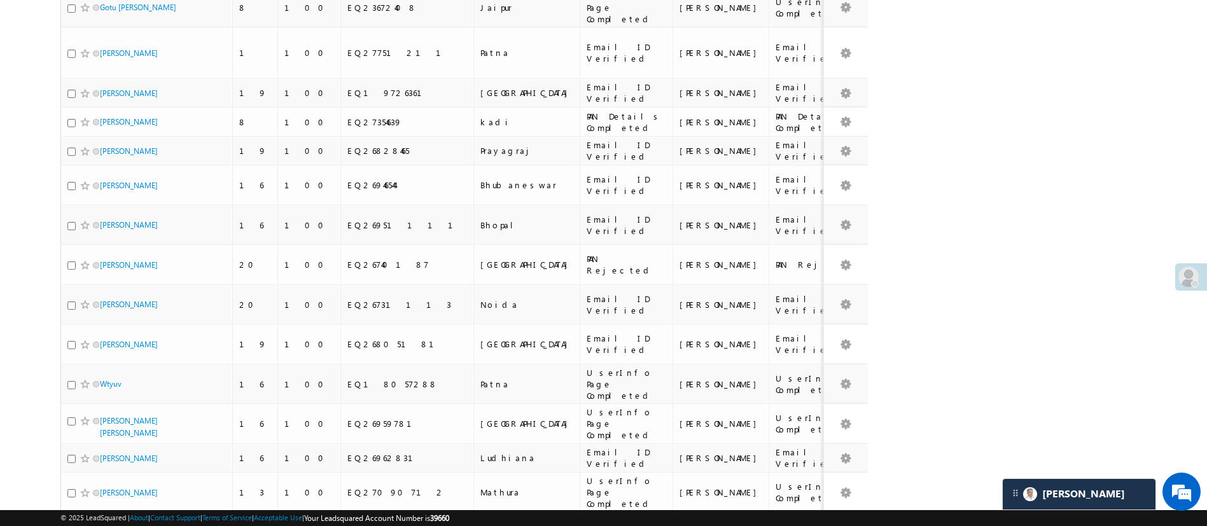
scroll to position [2880, 0]
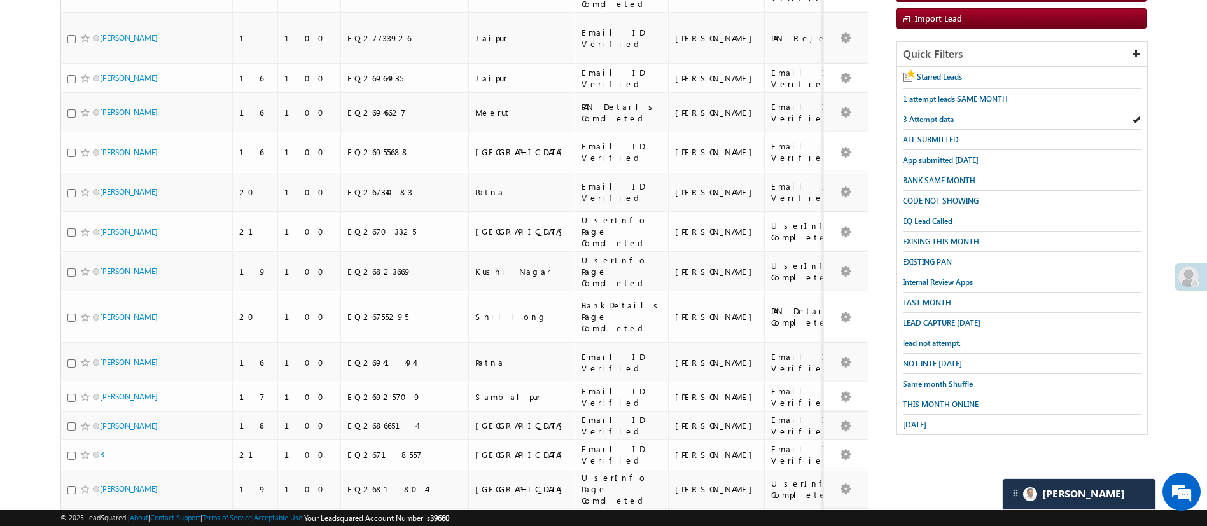
scroll to position [198, 0]
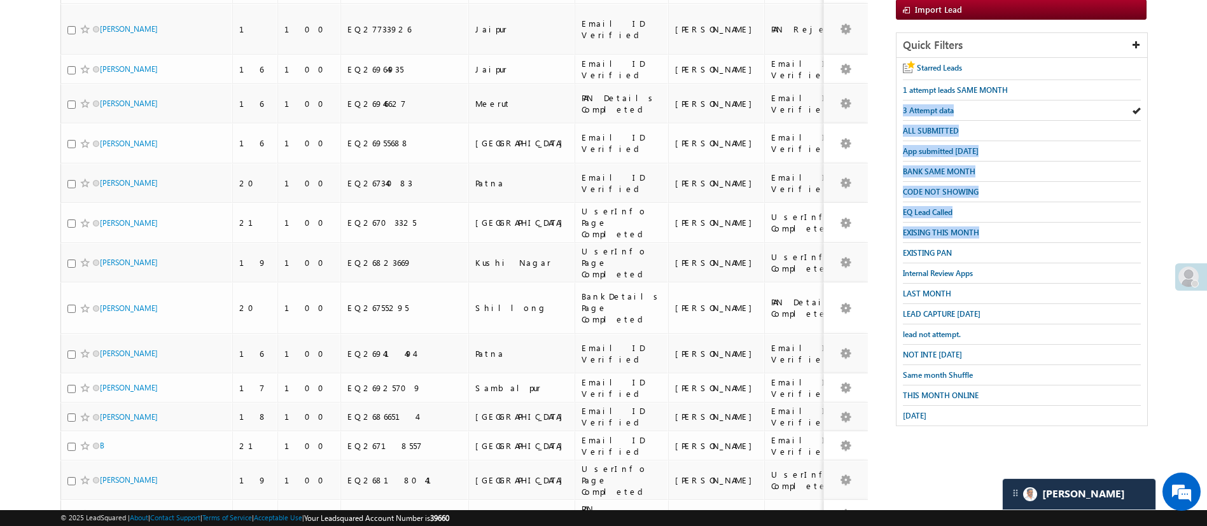
drag, startPoint x: 1191, startPoint y: 85, endPoint x: 1221, endPoint y: 226, distance: 144.2
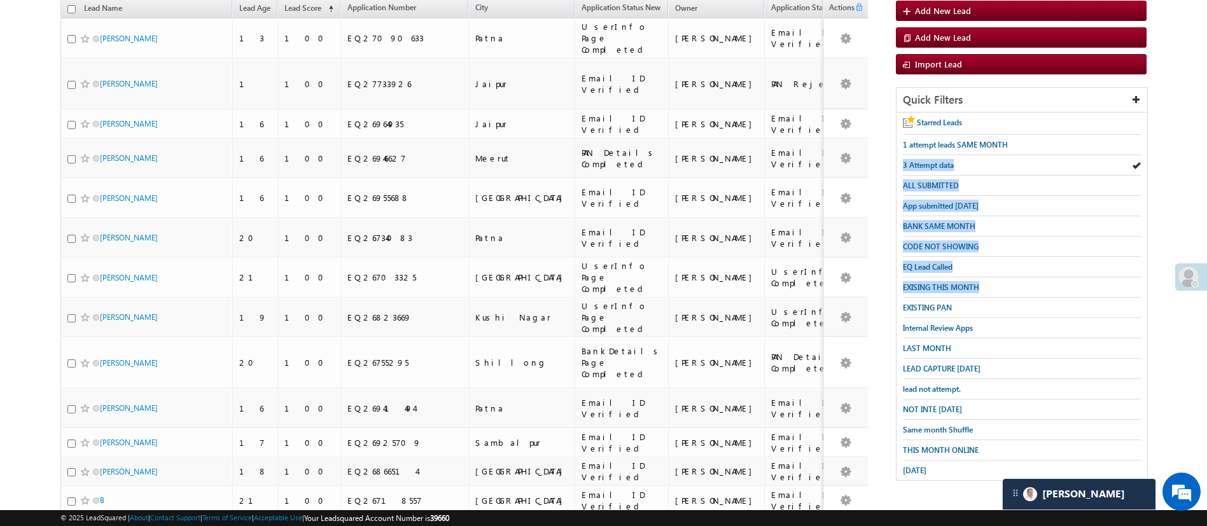
scroll to position [0, 0]
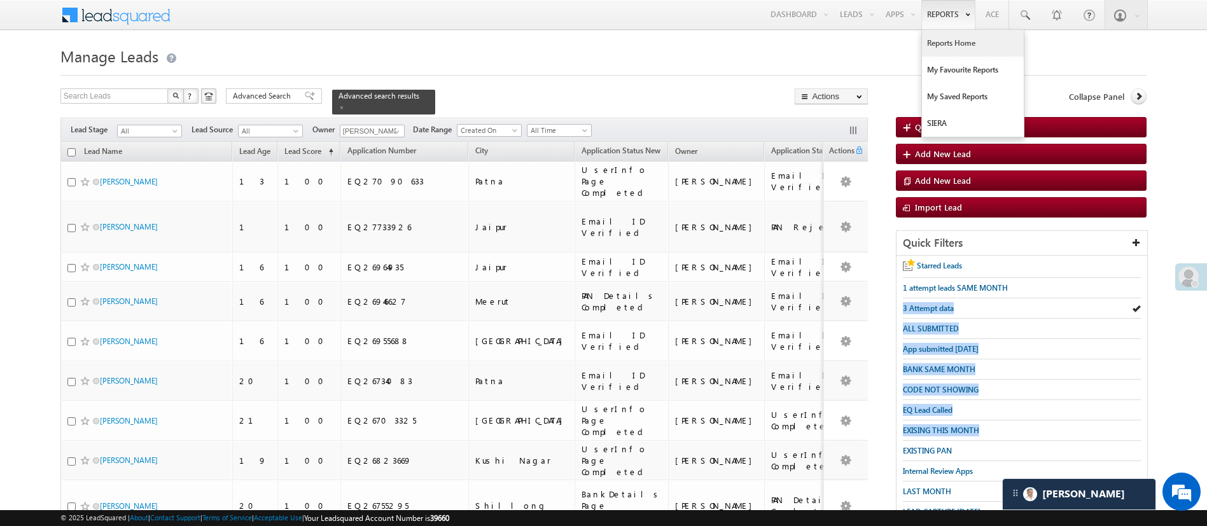
click at [970, 40] on link "Reports Home" at bounding box center [973, 43] width 102 height 27
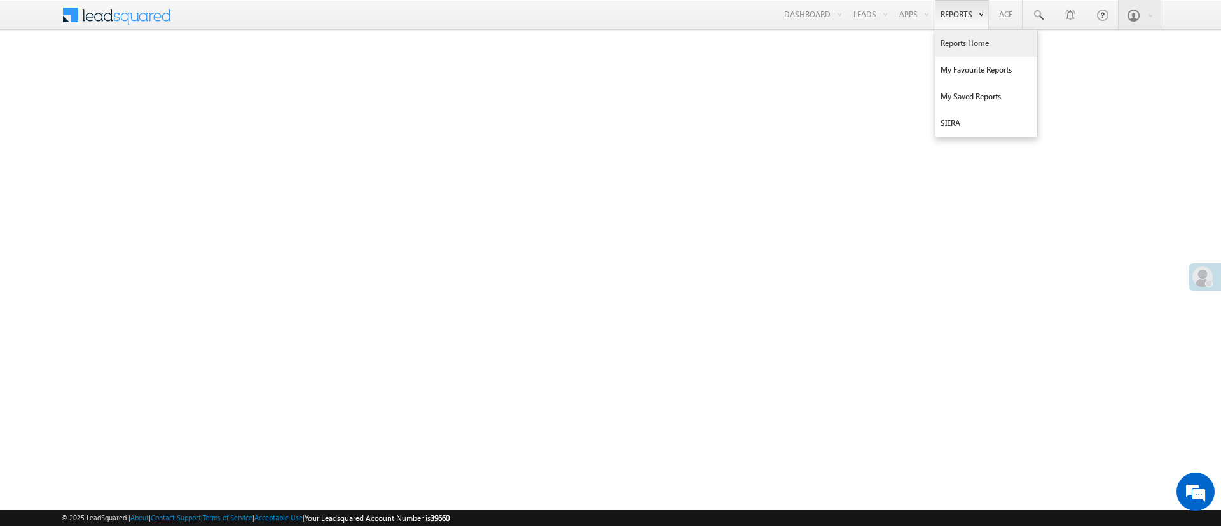
click at [959, 33] on link "Reports Home" at bounding box center [987, 43] width 102 height 27
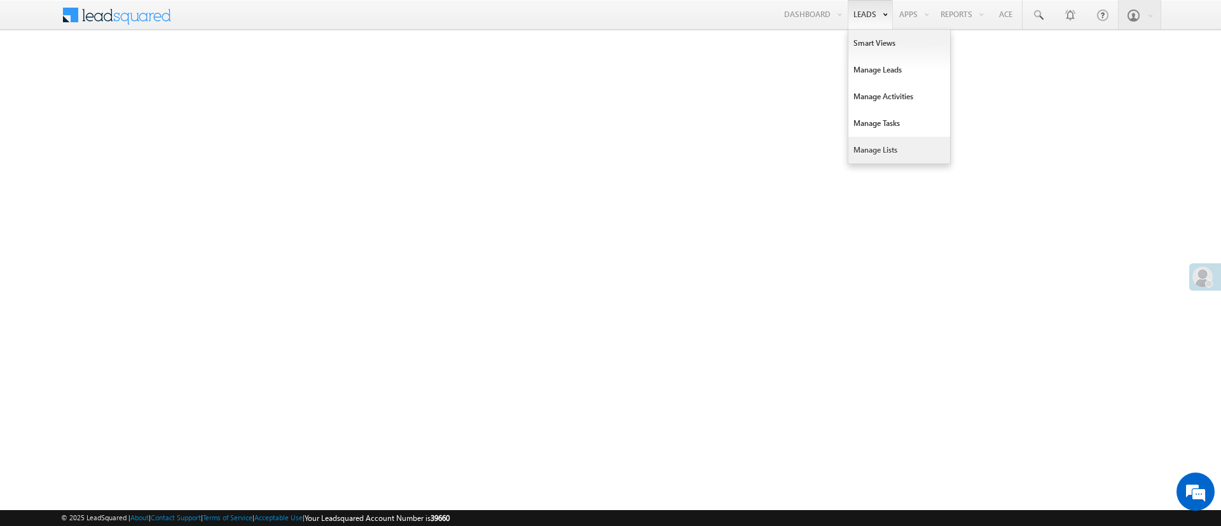
click at [887, 146] on link "Manage Lists" at bounding box center [899, 150] width 102 height 27
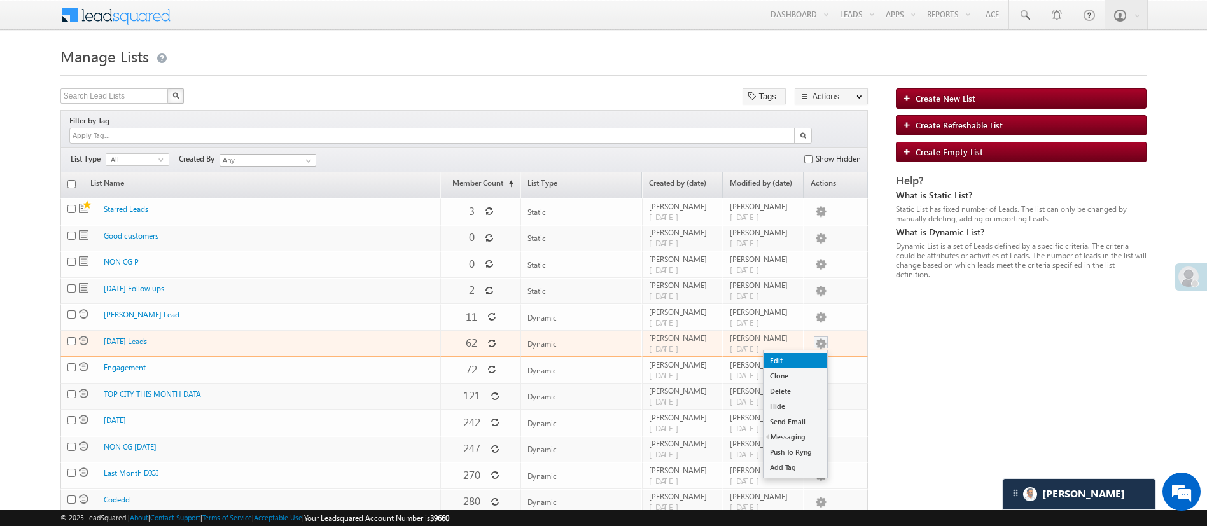
click at [818, 353] on link "Edit" at bounding box center [795, 360] width 64 height 15
checkbox input "true"
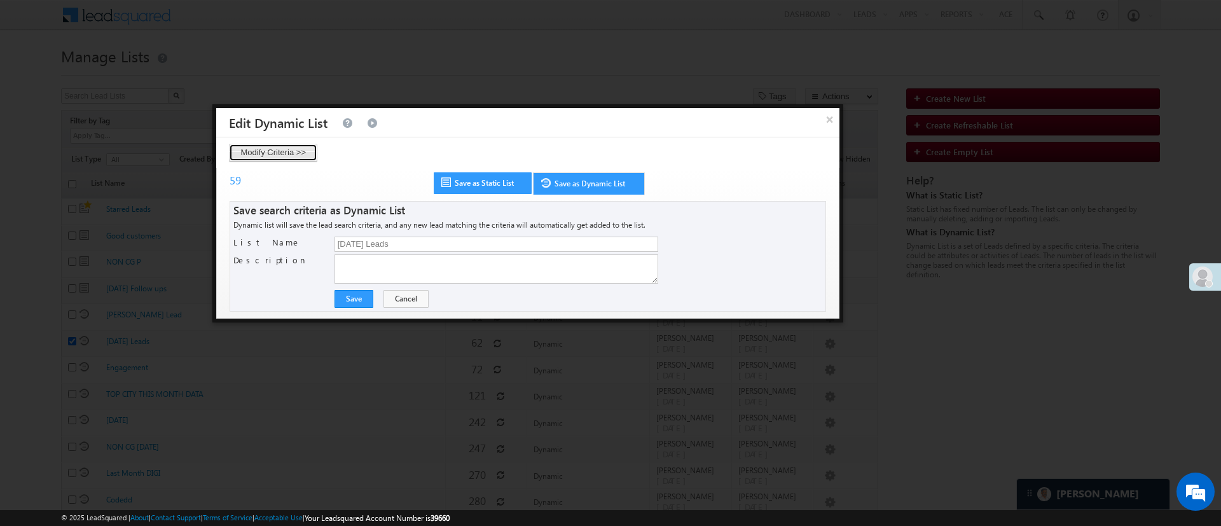
click at [294, 154] on button "Modify Criteria >>" at bounding box center [273, 153] width 88 height 18
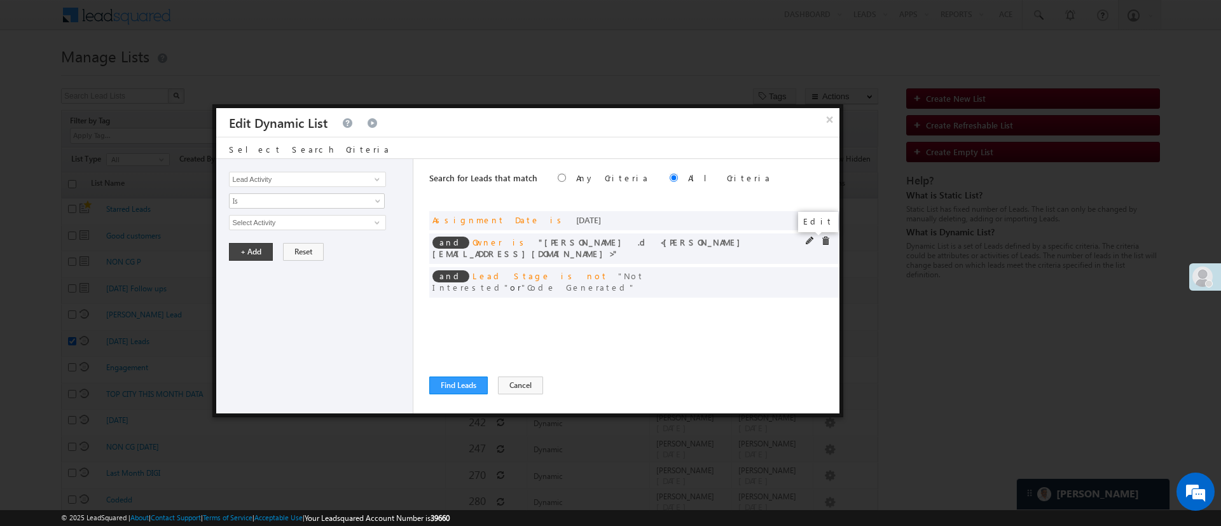
click at [810, 238] on span at bounding box center [810, 241] width 9 height 9
click at [287, 221] on span "[PERSON_NAME] .d" at bounding box center [302, 223] width 144 height 14
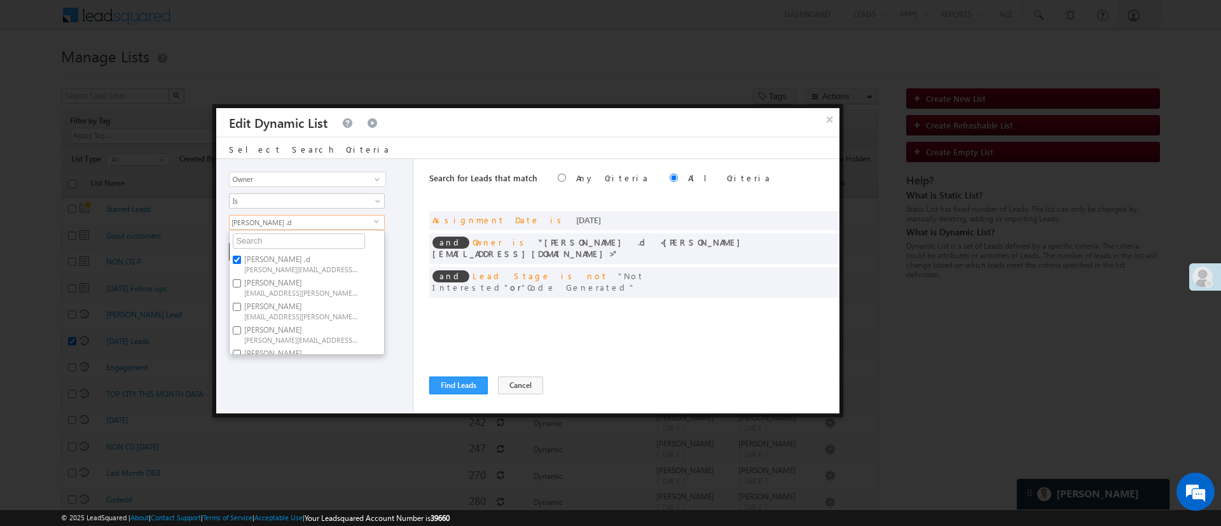
click at [294, 255] on label "[PERSON_NAME] .d [PERSON_NAME][EMAIL_ADDRESS][DOMAIN_NAME]" at bounding box center [301, 264] width 142 height 24
click at [241, 256] on input "[PERSON_NAME] .d [PERSON_NAME][EMAIL_ADDRESS][DOMAIN_NAME]" at bounding box center [237, 260] width 8 height 8
checkbox input "false"
click at [318, 306] on label "MohammedSohail S [PERSON_NAME][EMAIL_ADDRESS][DOMAIN_NAME]" at bounding box center [301, 310] width 142 height 24
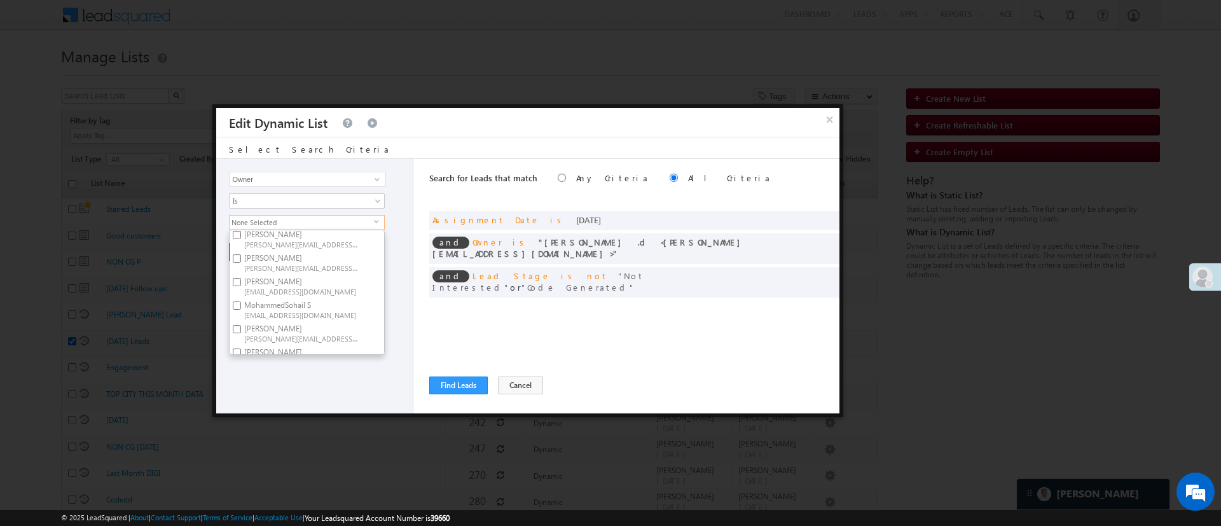
click at [241, 306] on input "MohammedSohail S [PERSON_NAME][EMAIL_ADDRESS][DOMAIN_NAME]" at bounding box center [237, 305] width 8 height 8
checkbox input "true"
click at [308, 378] on div "Lead Activity Task Sales Group Prospect Id WA Last Message Timestamp 4th Day Di…" at bounding box center [314, 286] width 197 height 254
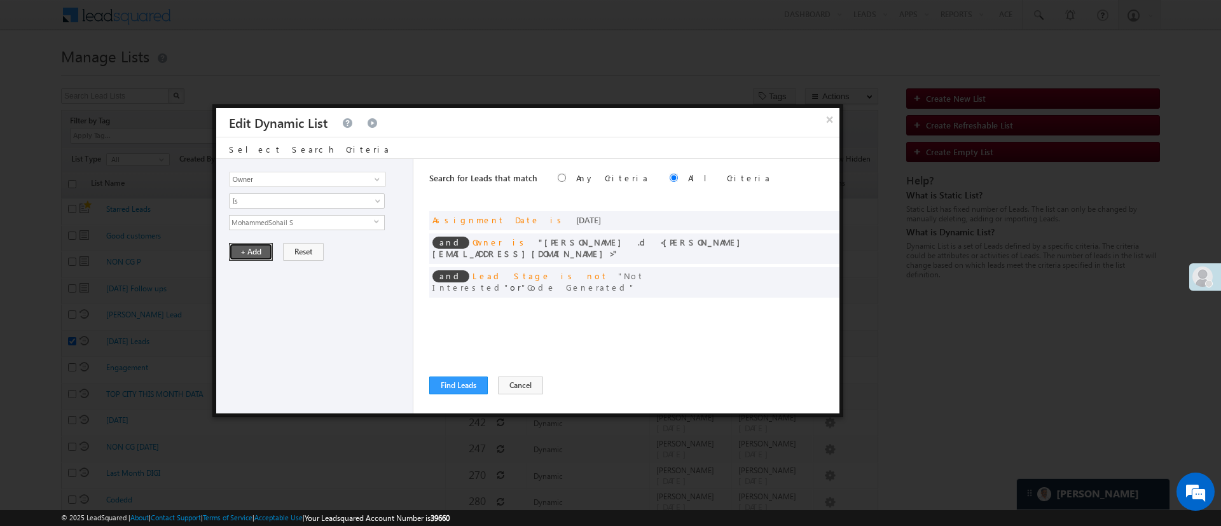
click at [258, 253] on button "+ Add" at bounding box center [251, 252] width 44 height 18
click at [808, 214] on span at bounding box center [810, 218] width 9 height 9
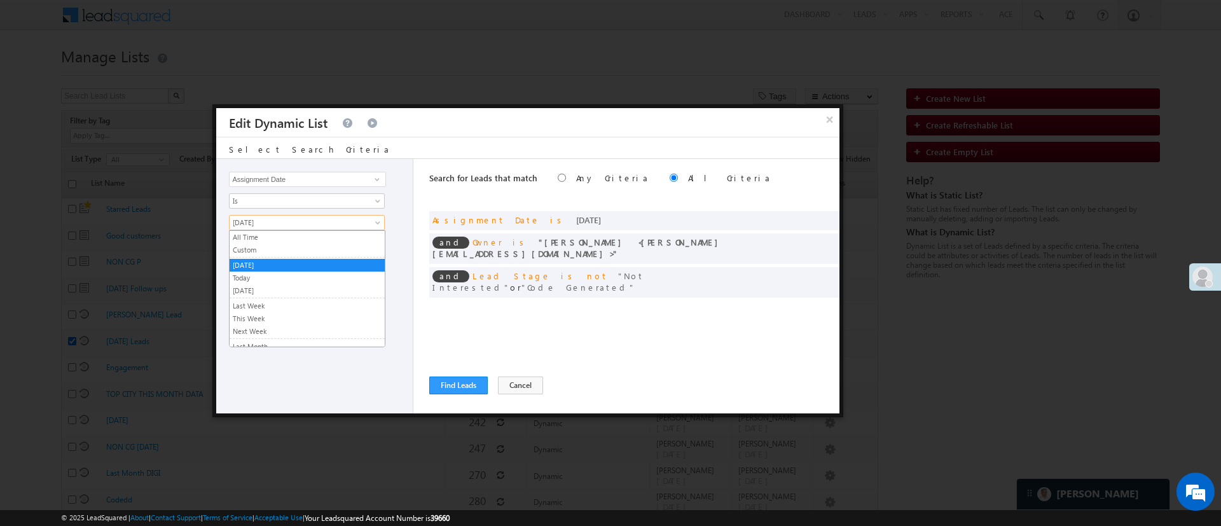
click at [365, 225] on span "[DATE]" at bounding box center [299, 222] width 138 height 11
click at [335, 245] on link "Custom" at bounding box center [307, 249] width 155 height 11
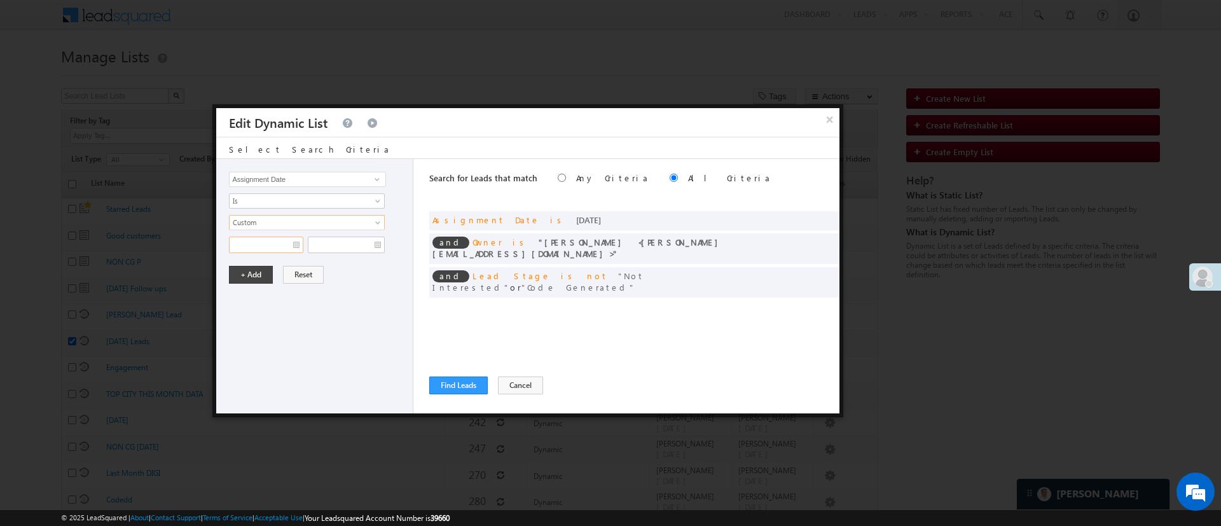
click at [265, 245] on input "text" at bounding box center [266, 245] width 74 height 17
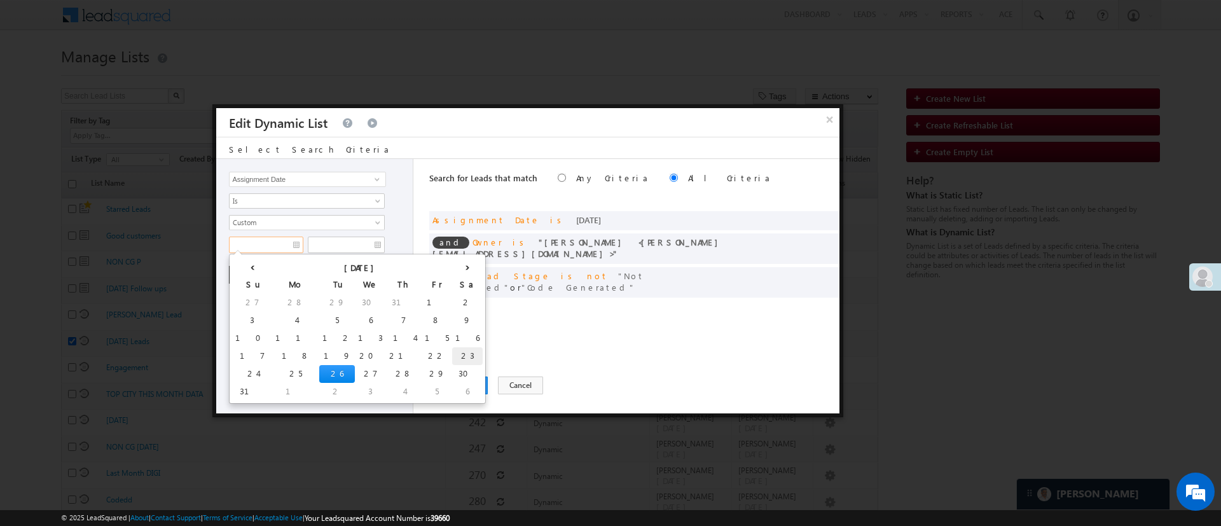
click at [452, 355] on td "23" at bounding box center [467, 356] width 31 height 18
type input "[DATE]"
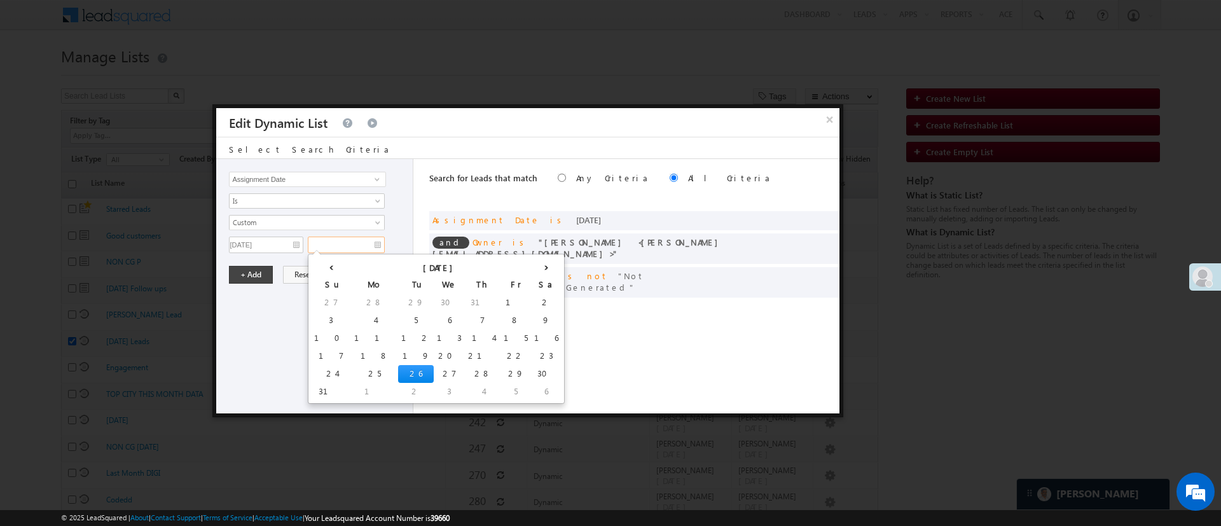
click at [337, 247] on input "text" at bounding box center [346, 245] width 77 height 17
click at [351, 376] on td "25" at bounding box center [374, 374] width 47 height 18
type input "[DATE]"
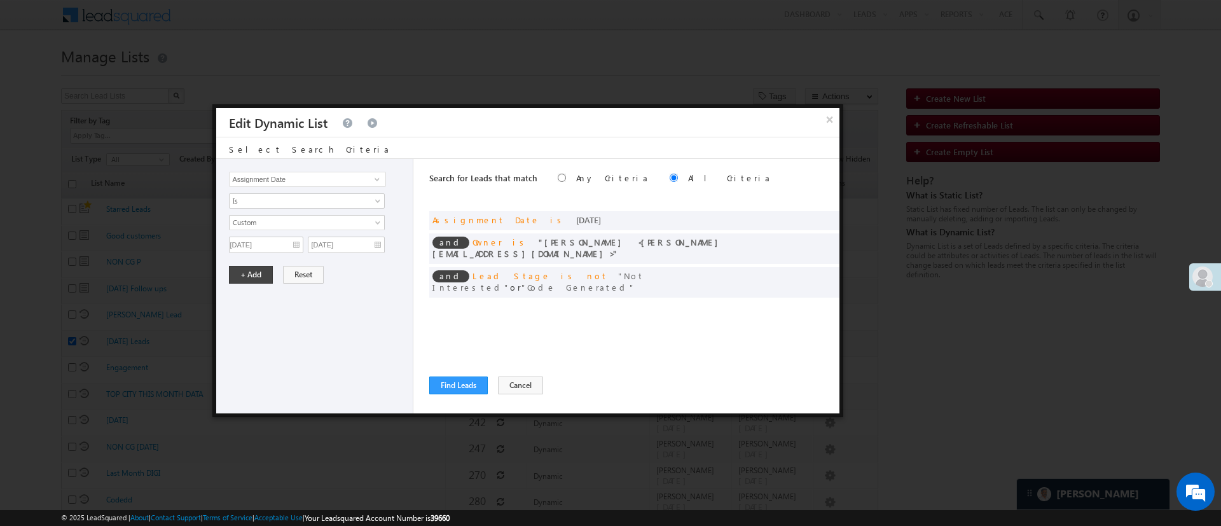
click at [251, 264] on div "Lead Activity Task Sales Group Prospect Id WA Last Message Timestamp 4th Day Di…" at bounding box center [314, 286] width 197 height 254
click at [260, 273] on button "+ Add" at bounding box center [251, 275] width 44 height 18
click at [460, 388] on button "Find Leads" at bounding box center [458, 386] width 59 height 18
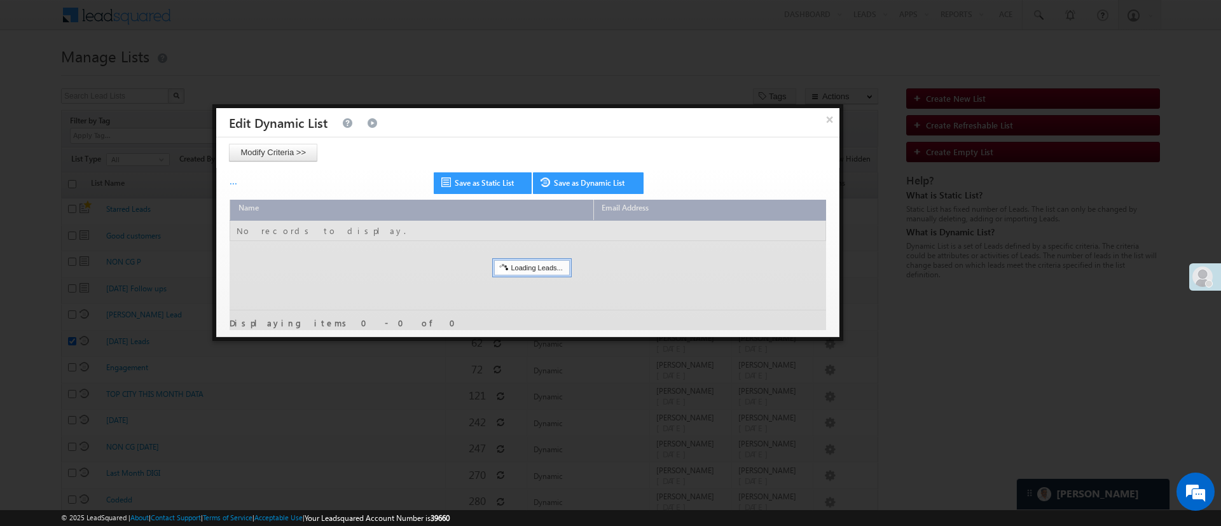
click at [460, 382] on div at bounding box center [610, 263] width 1221 height 526
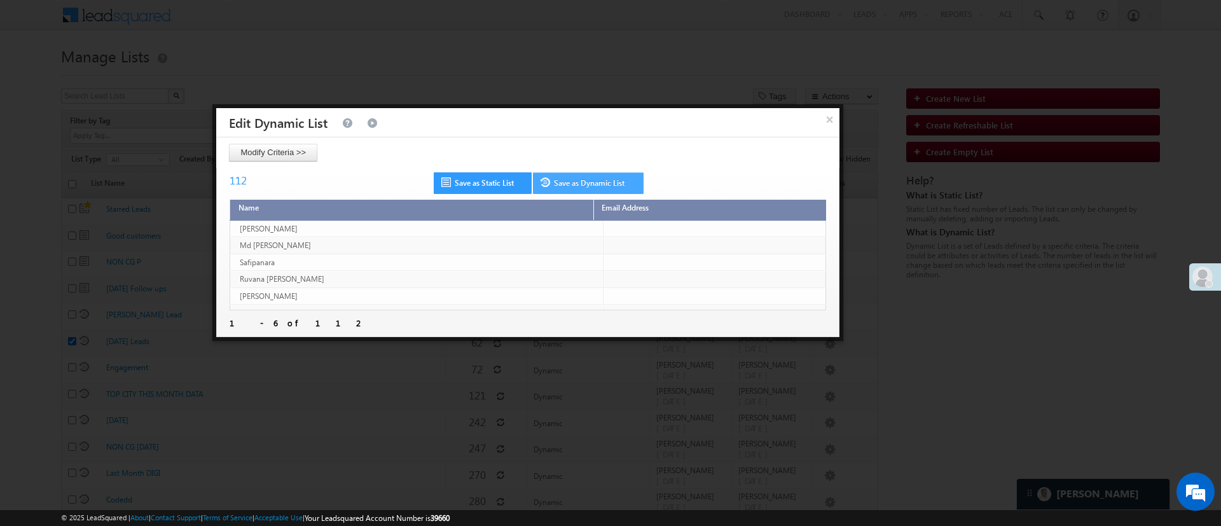
click at [562, 179] on link "Save as Dynamic List" at bounding box center [588, 183] width 111 height 22
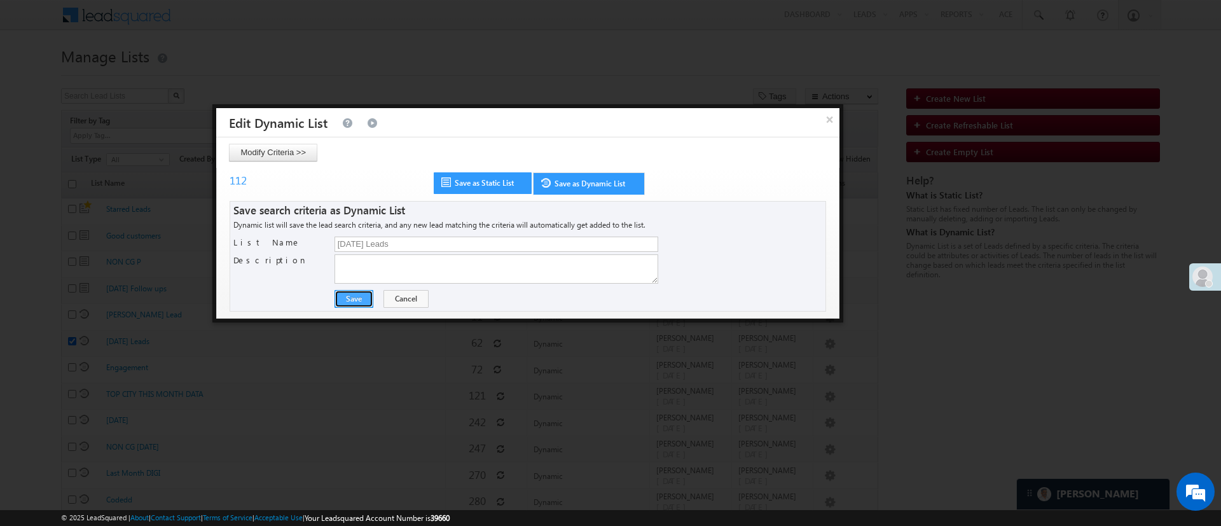
click at [359, 298] on button "Save" at bounding box center [354, 299] width 39 height 18
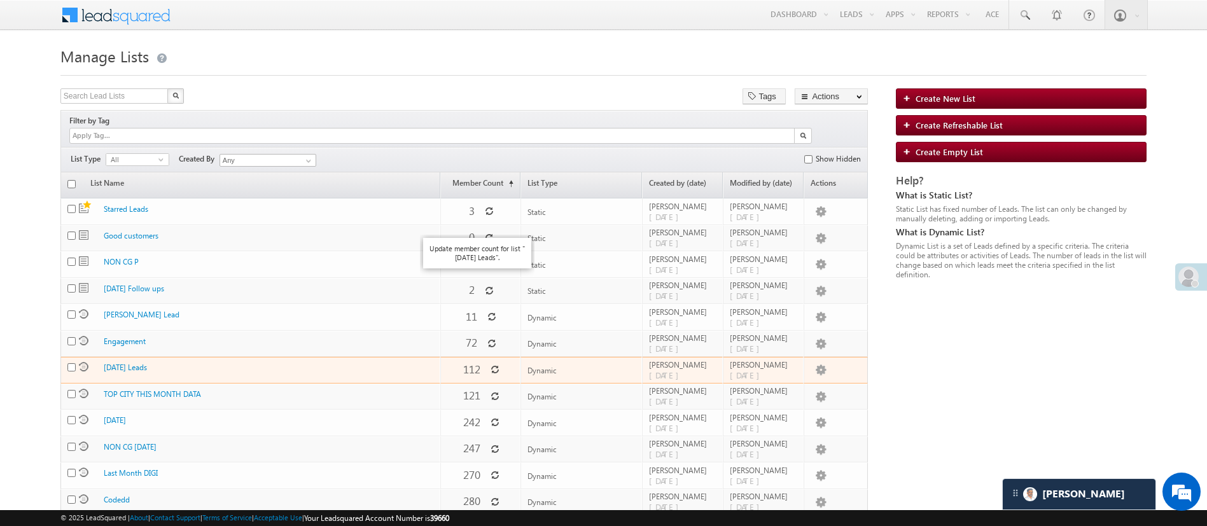
click at [490, 365] on icon at bounding box center [494, 369] width 9 height 9
click at [796, 471] on link "Push To Ryng" at bounding box center [795, 478] width 64 height 15
